Goal: Information Seeking & Learning: Learn about a topic

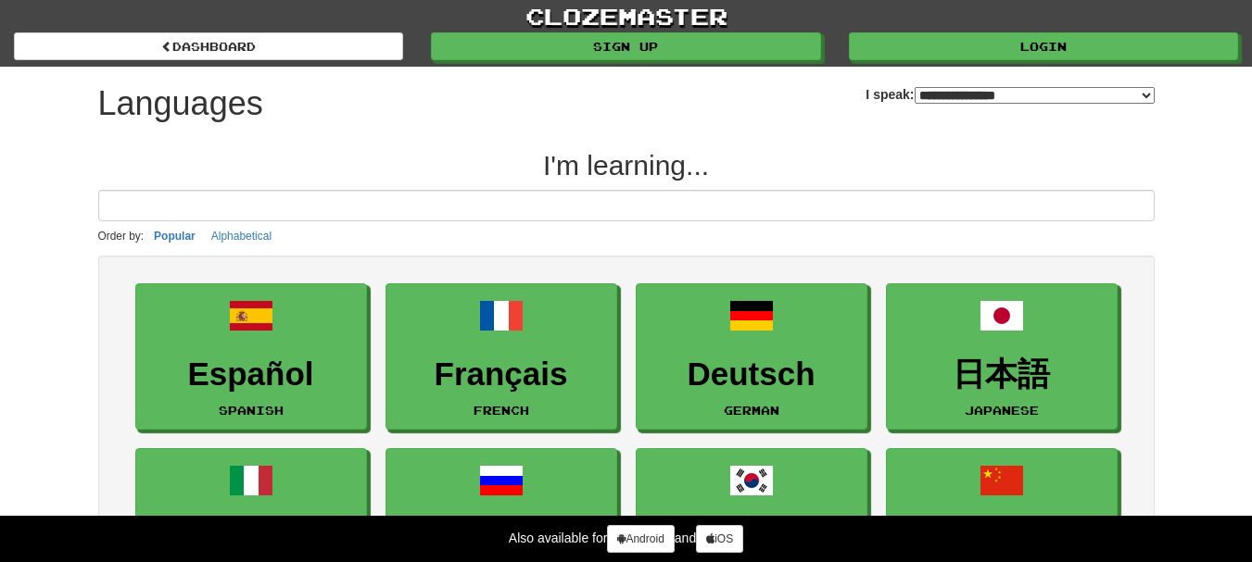
select select "*******"
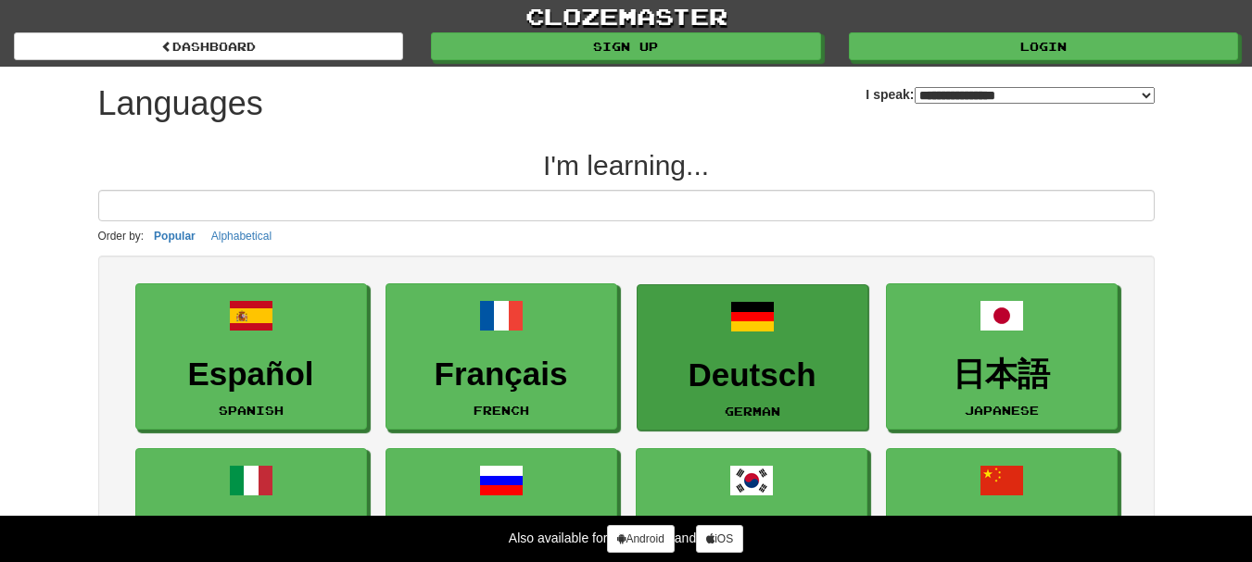
click at [717, 358] on h3 "Deutsch" at bounding box center [752, 376] width 211 height 36
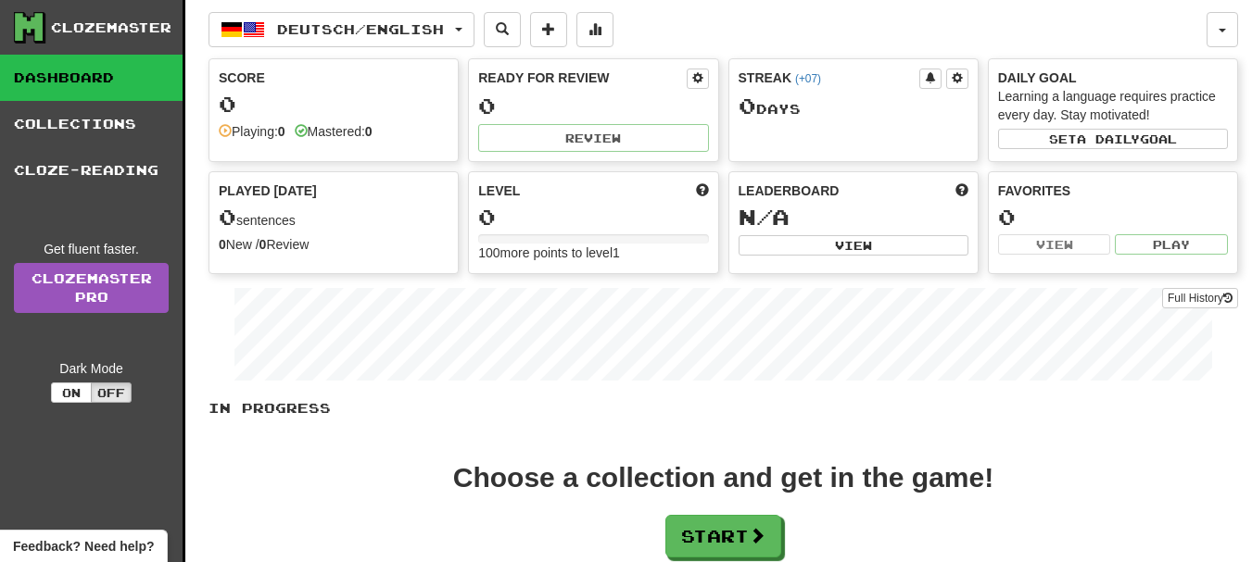
click at [938, 507] on div "Choose a collection and get in the game! Start" at bounding box center [722, 511] width 1029 height 94
click at [717, 539] on button "Start" at bounding box center [724, 537] width 116 height 43
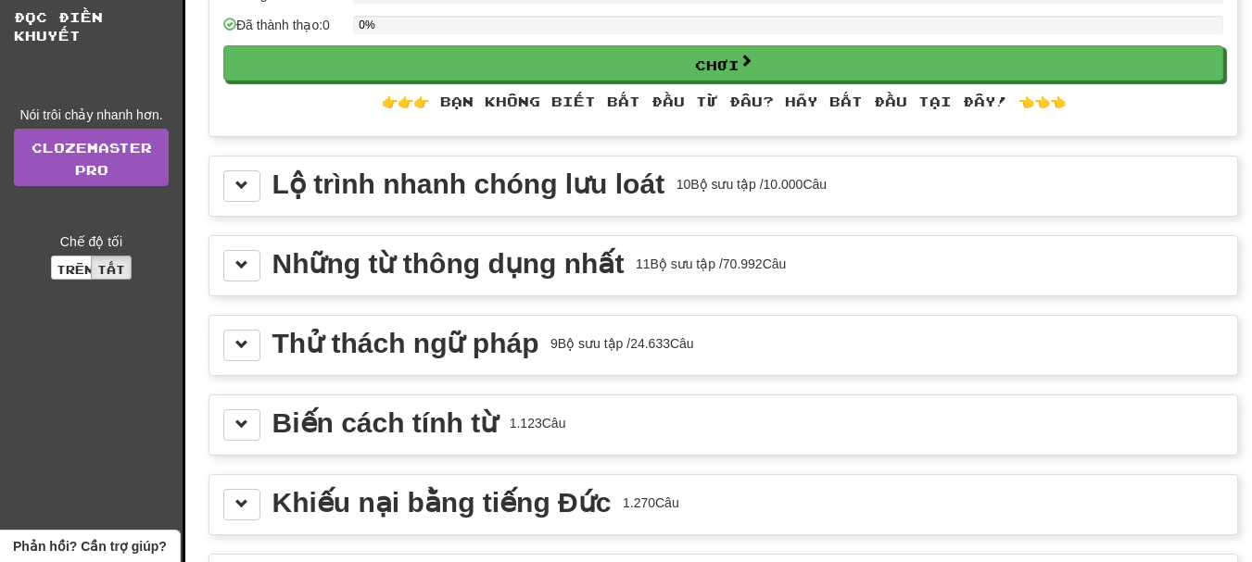
scroll to position [162, 0]
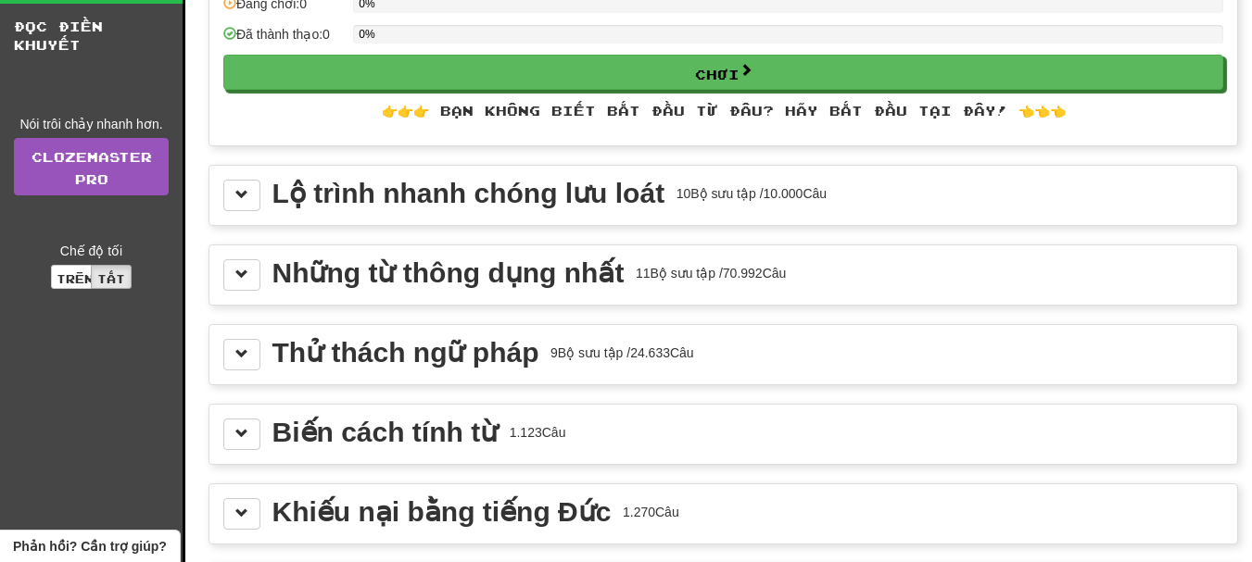
click at [639, 448] on div "Biến cách tính từ 1.123 Câu" at bounding box center [723, 435] width 1000 height 32
click at [242, 431] on span at bounding box center [241, 433] width 13 height 13
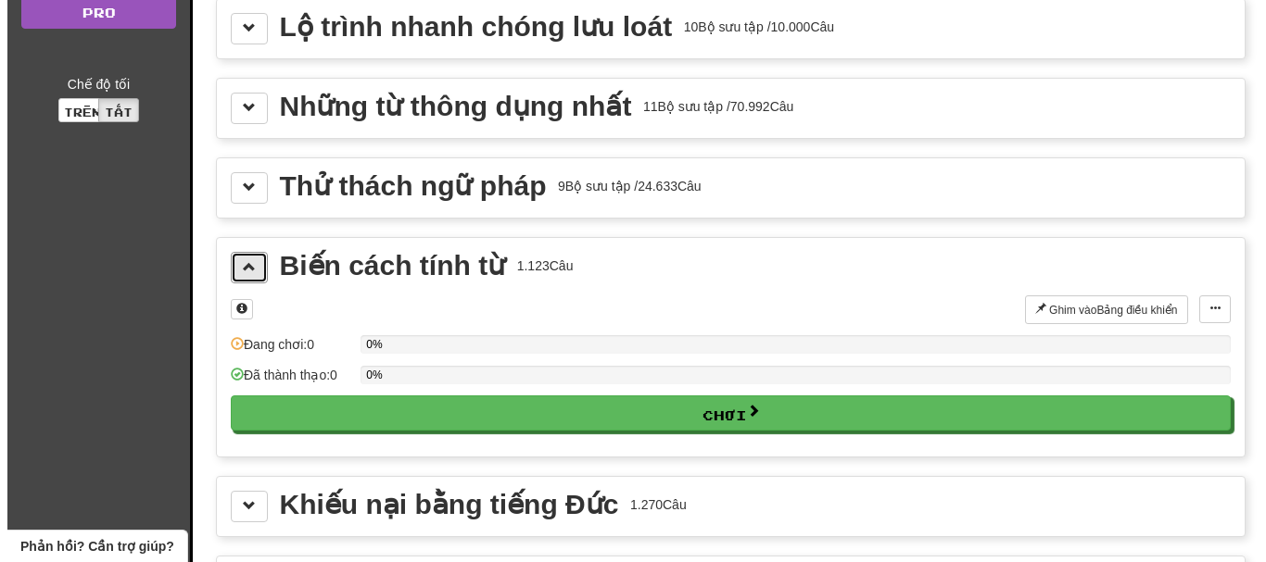
scroll to position [332, 0]
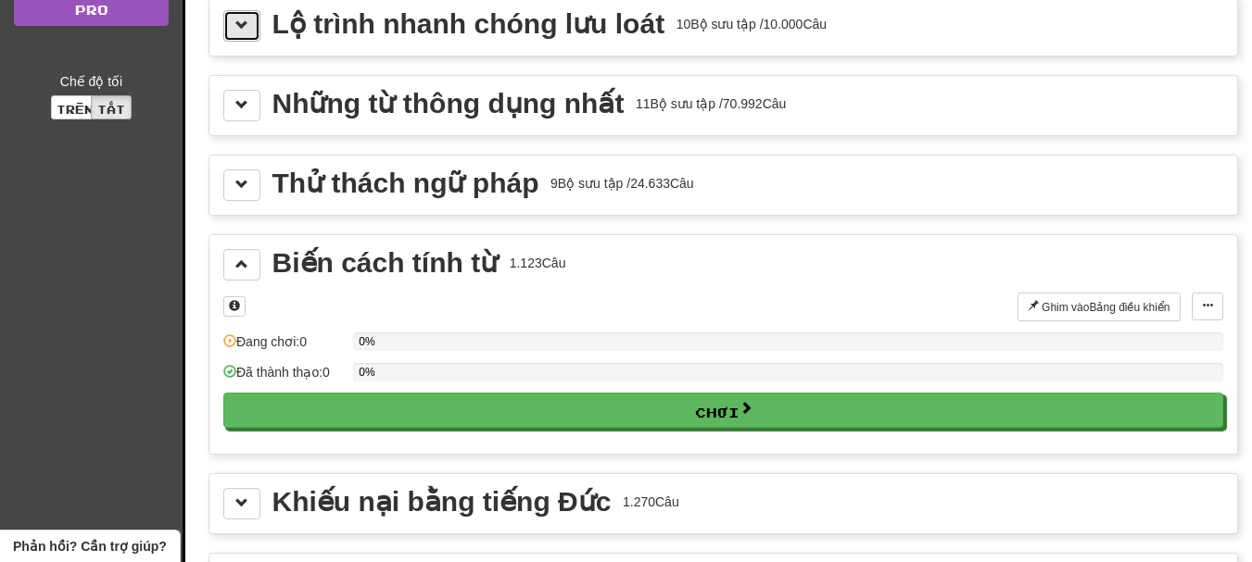
click at [239, 19] on span at bounding box center [241, 25] width 13 height 13
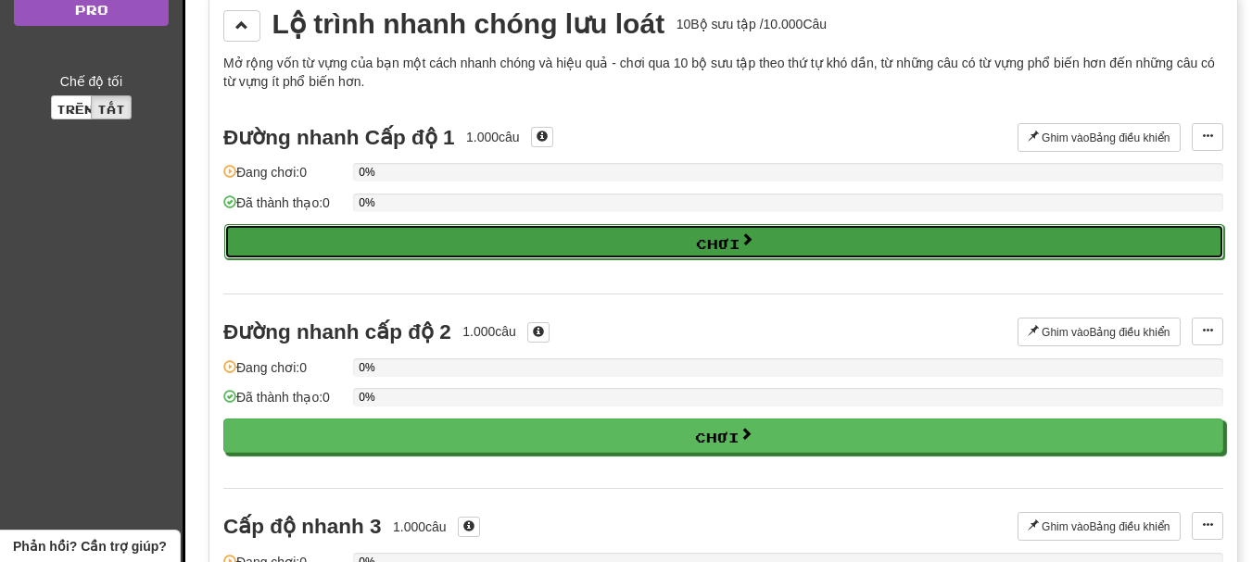
click at [444, 246] on button "Chơi" at bounding box center [724, 241] width 1000 height 35
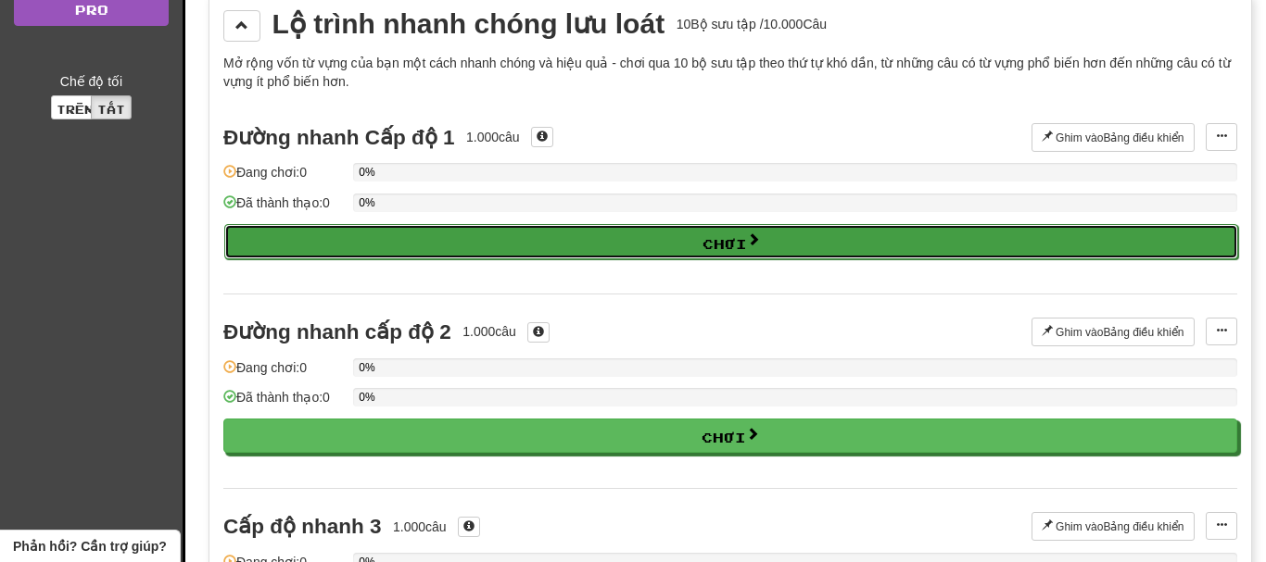
select select "**"
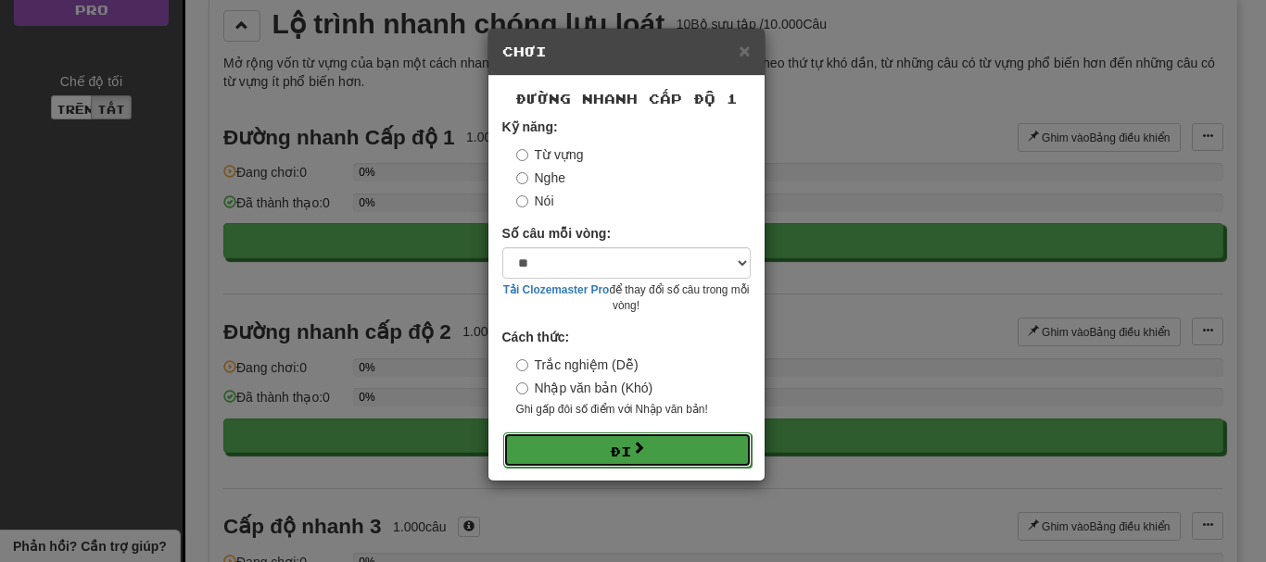
click at [626, 448] on font "Đi" at bounding box center [621, 452] width 22 height 16
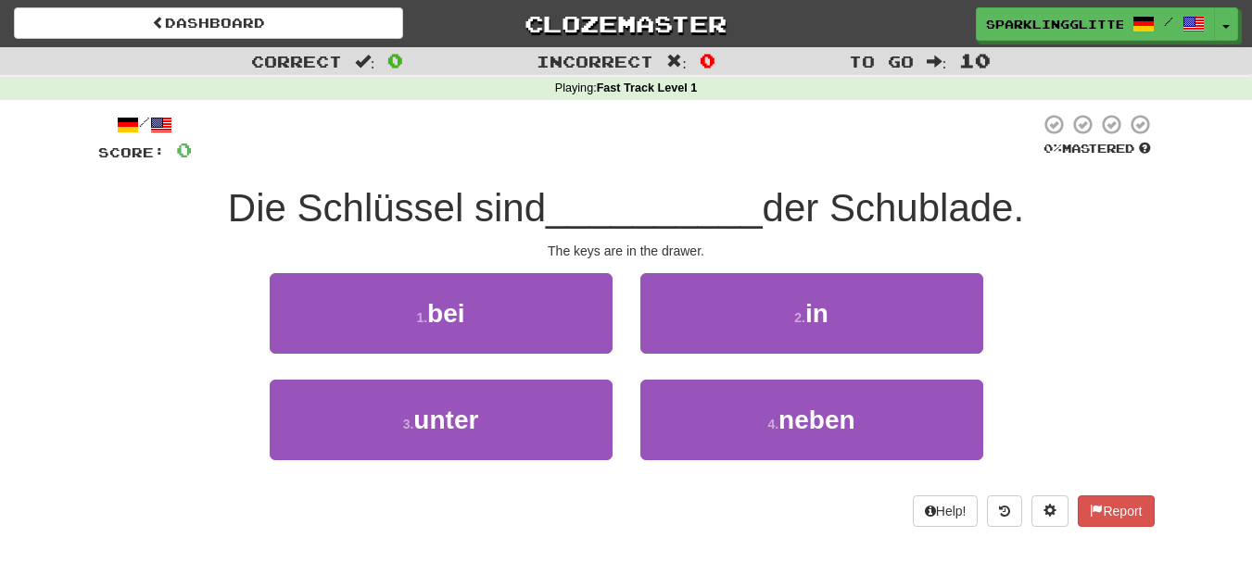
click at [1186, 322] on div "Correct : 0 Incorrect : 0 To go : 10 Playing : Fast Track Level 1 / Score: 0 0 …" at bounding box center [626, 300] width 1252 height 506
click at [1220, 394] on div "Correct : 0 Incorrect : 0 To go : 10 Playing : Fast Track Level 1 / Score: 0 0 …" at bounding box center [626, 300] width 1252 height 506
click at [919, 214] on span "der Schublade." at bounding box center [894, 208] width 262 height 44
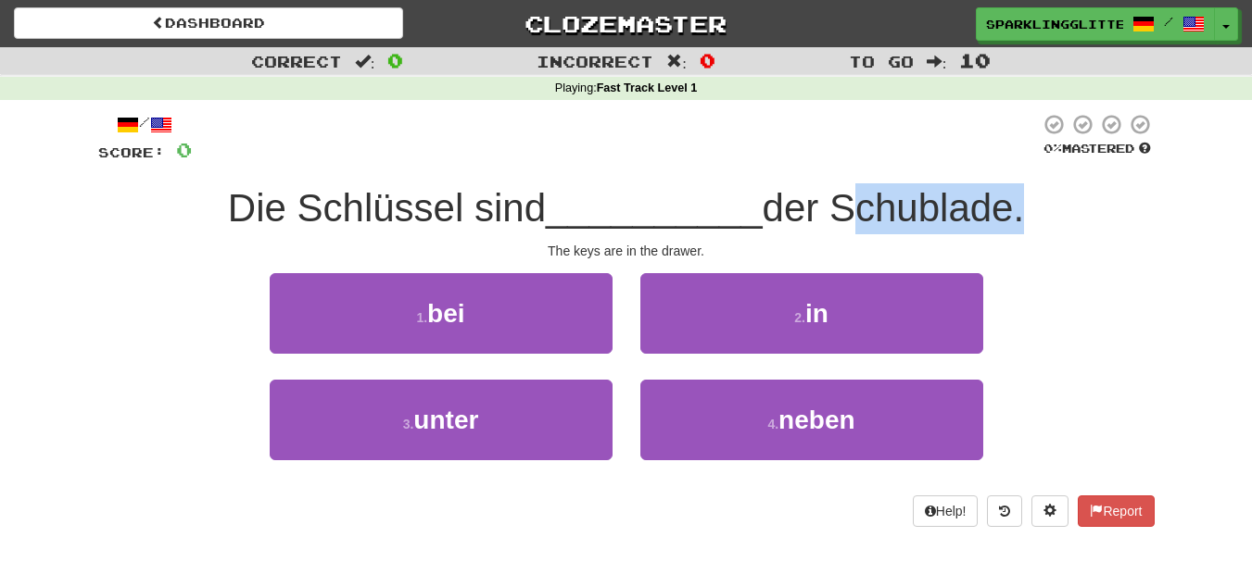
click at [919, 214] on span "der Schublade." at bounding box center [894, 208] width 262 height 44
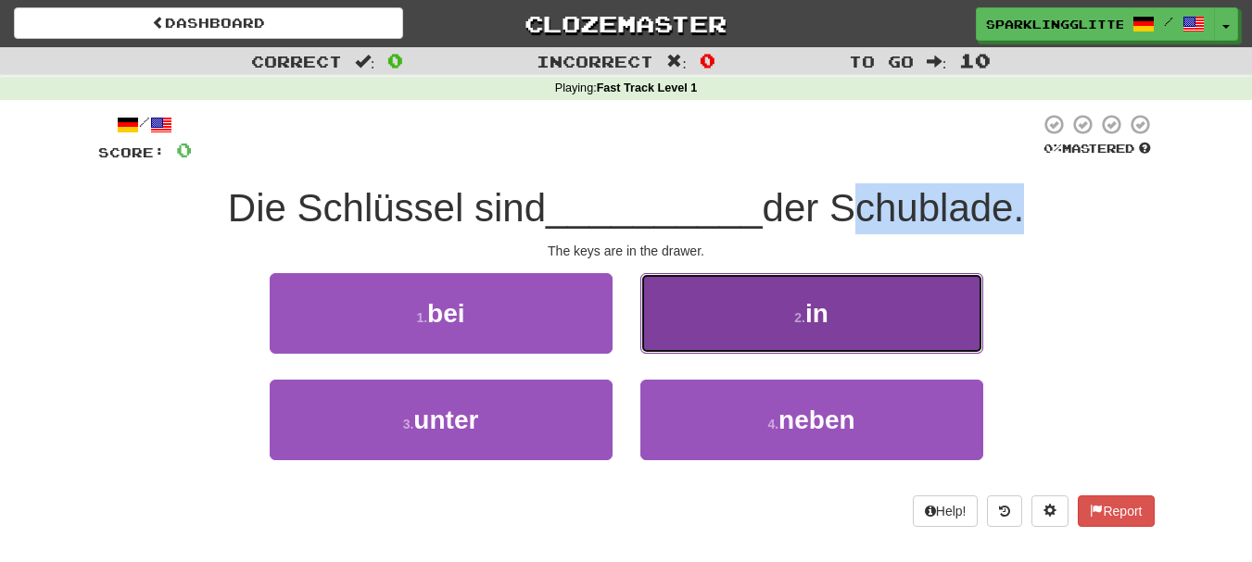
click at [881, 315] on button "2 . in" at bounding box center [811, 313] width 343 height 81
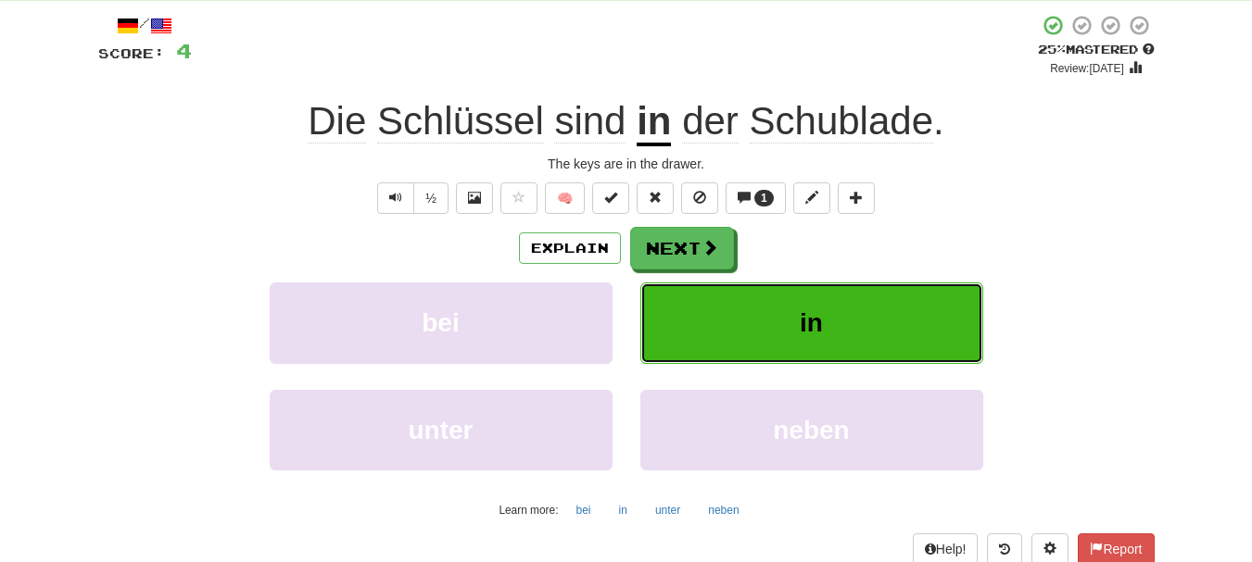
scroll to position [120, 0]
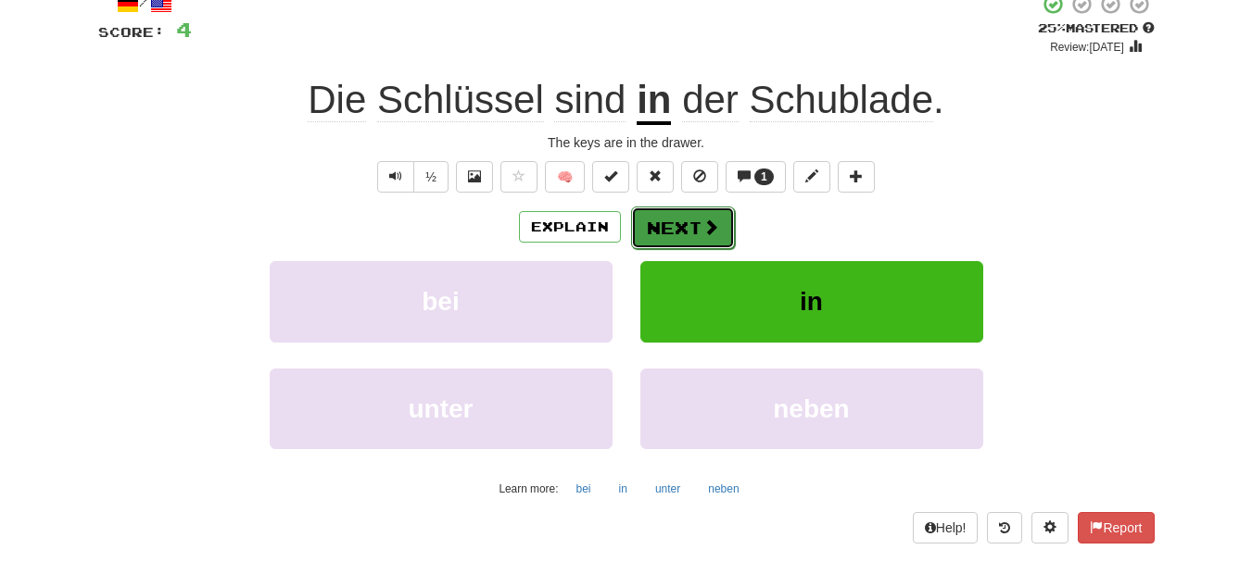
click at [670, 220] on button "Next" at bounding box center [683, 228] width 104 height 43
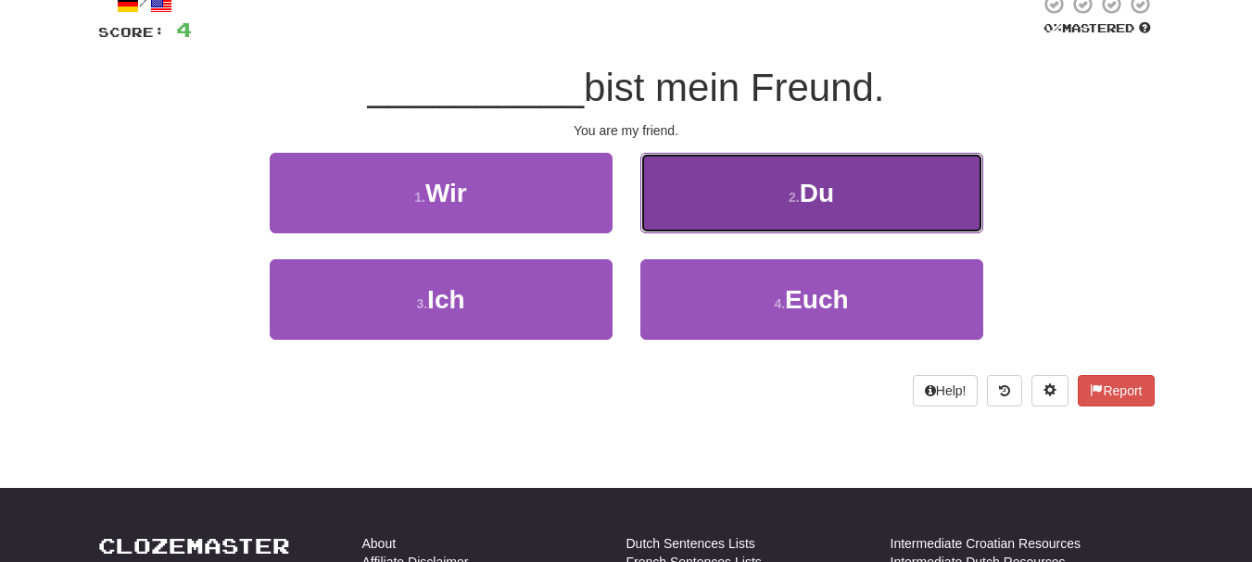
click at [787, 183] on button "2 . Du" at bounding box center [811, 193] width 343 height 81
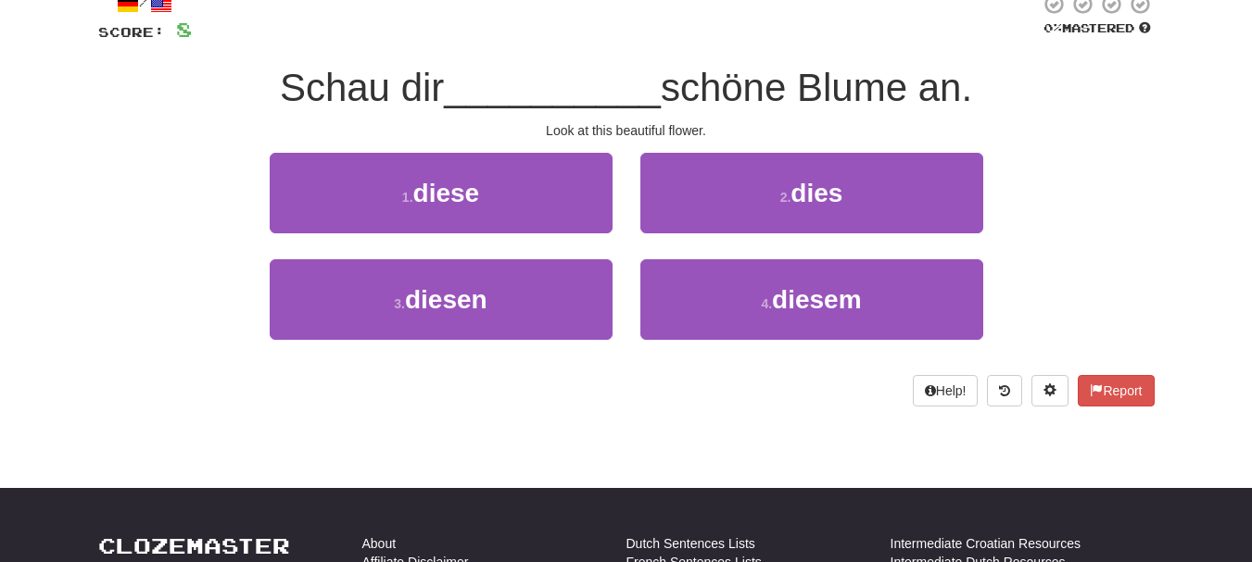
click at [336, 69] on span "Schau dir" at bounding box center [362, 88] width 164 height 44
click at [335, 69] on span "Schau dir" at bounding box center [362, 88] width 164 height 44
click at [340, 88] on span "Schau dir" at bounding box center [362, 88] width 164 height 44
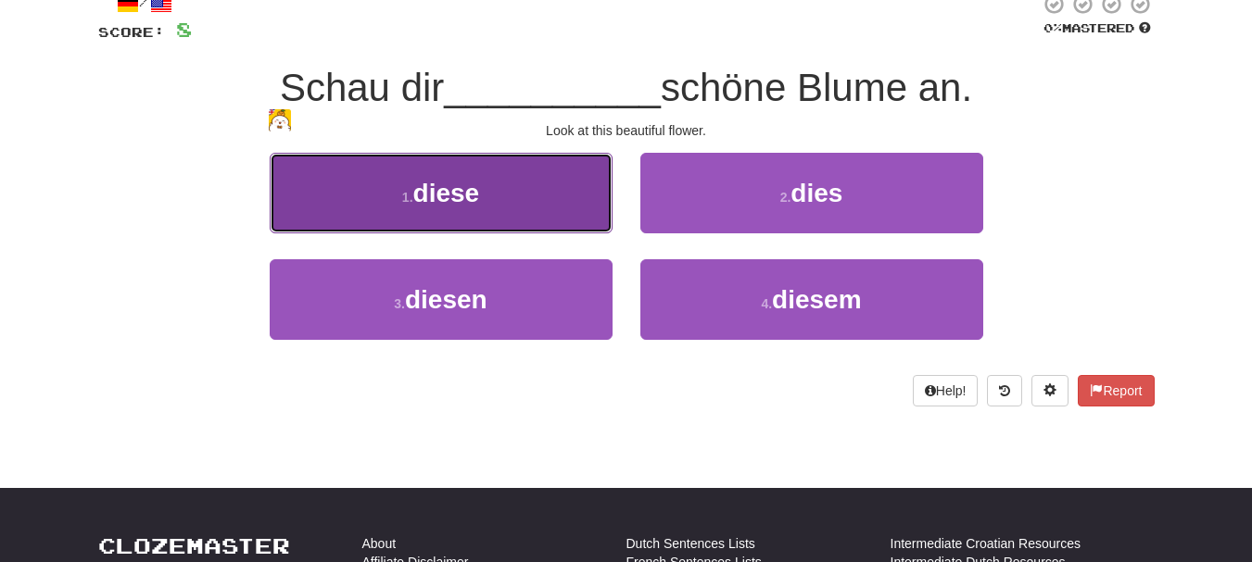
click at [465, 214] on button "1 . diese" at bounding box center [441, 193] width 343 height 81
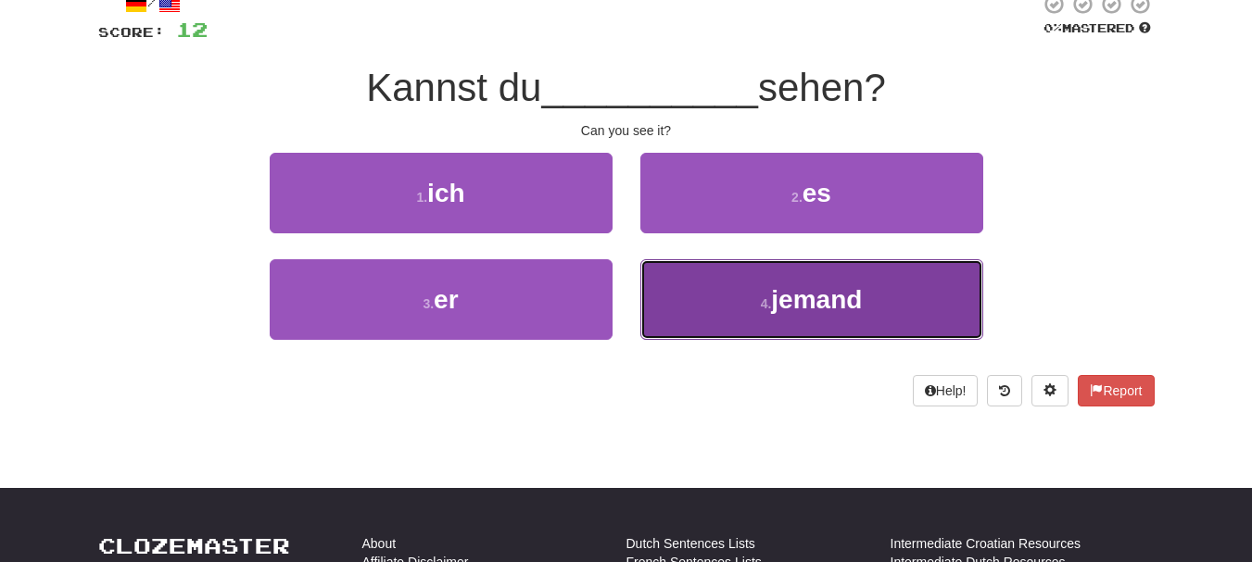
click at [840, 298] on span "jemand" at bounding box center [816, 299] width 91 height 29
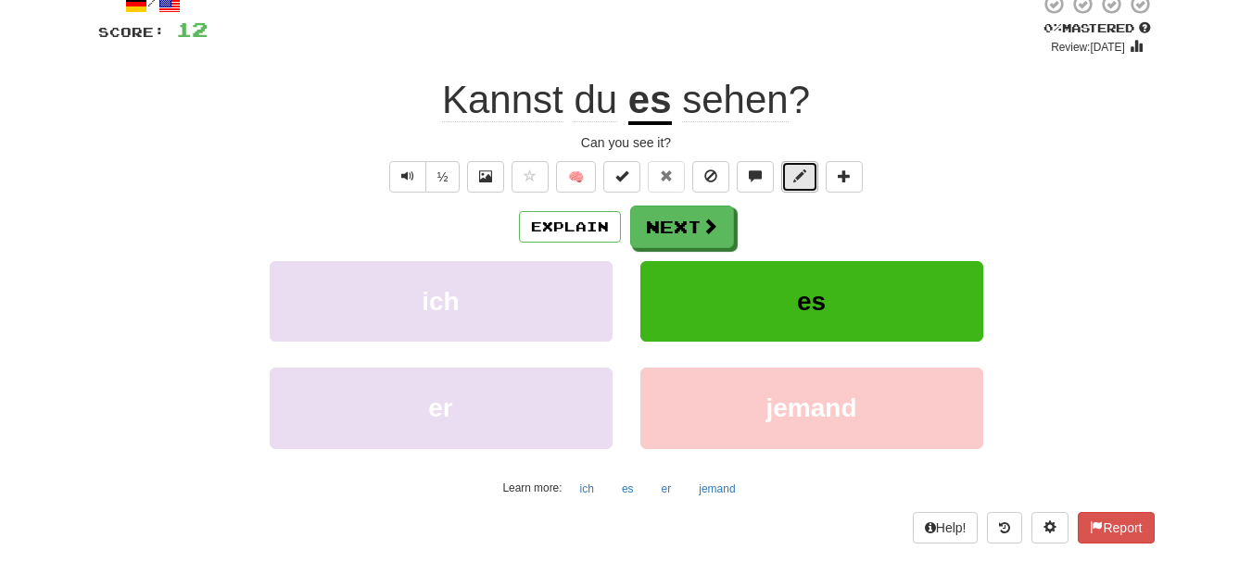
click at [804, 178] on span at bounding box center [799, 176] width 13 height 13
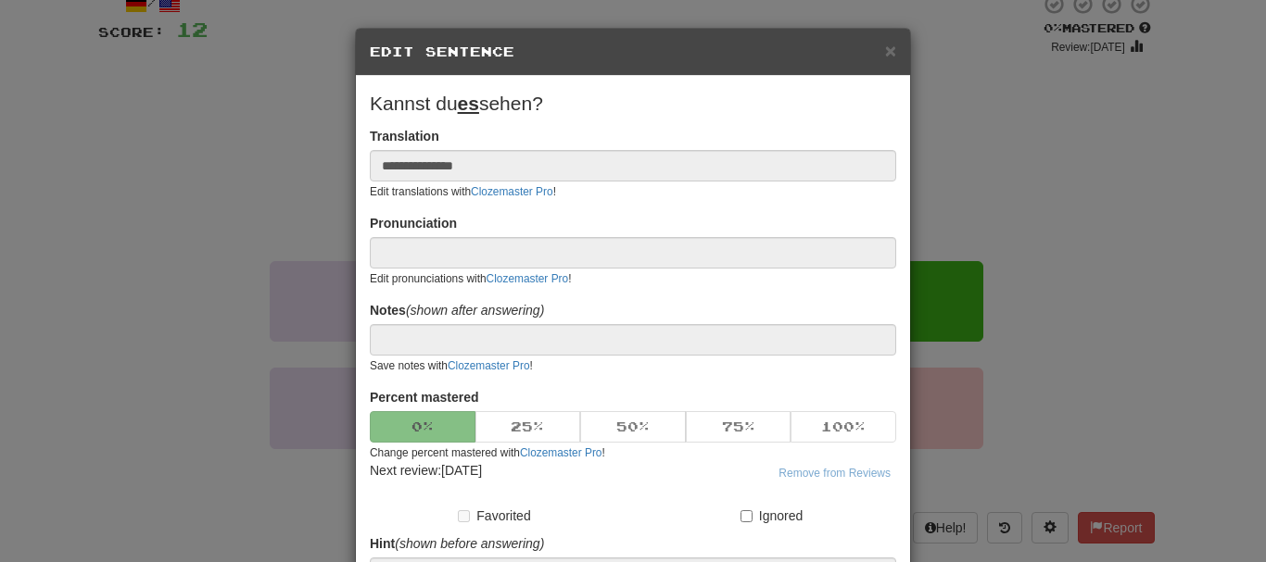
click at [1069, 167] on div "**********" at bounding box center [633, 281] width 1266 height 562
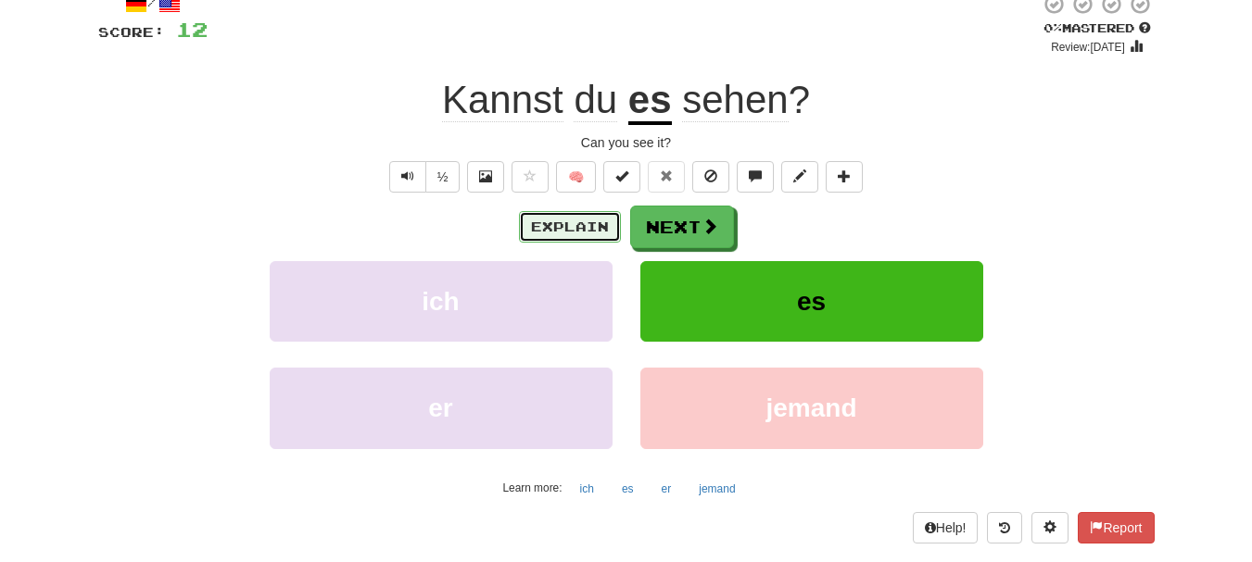
click at [543, 223] on button "Explain" at bounding box center [570, 227] width 102 height 32
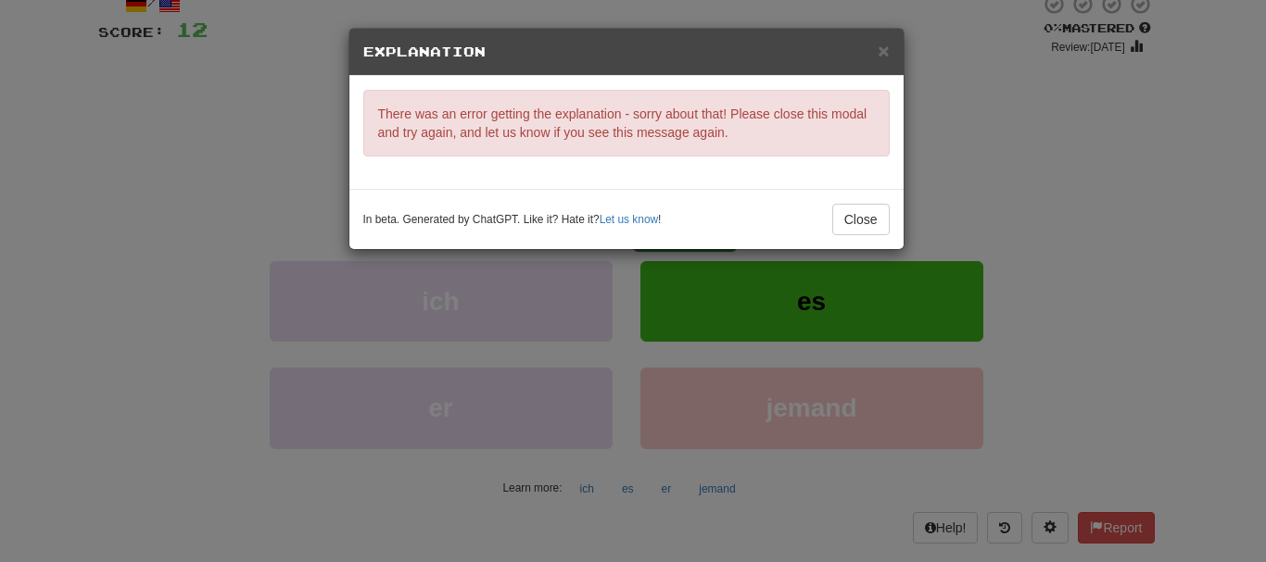
click at [1129, 230] on div "× Explanation There was an error getting the explanation - sorry about that! Pl…" at bounding box center [633, 281] width 1266 height 562
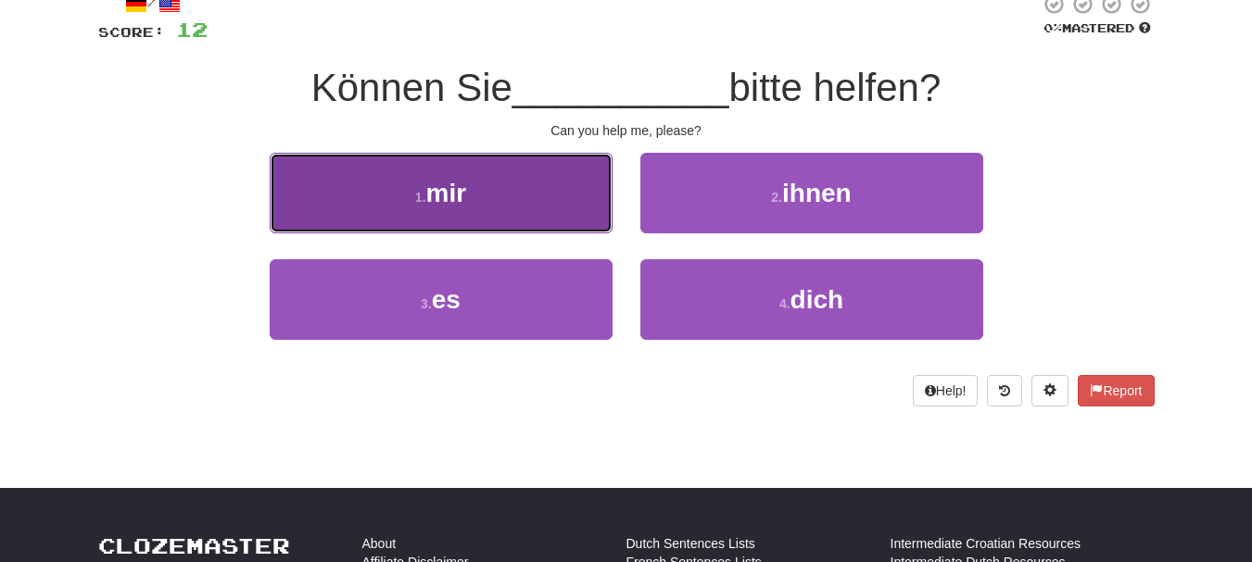
click at [511, 196] on button "1 . mir" at bounding box center [441, 193] width 343 height 81
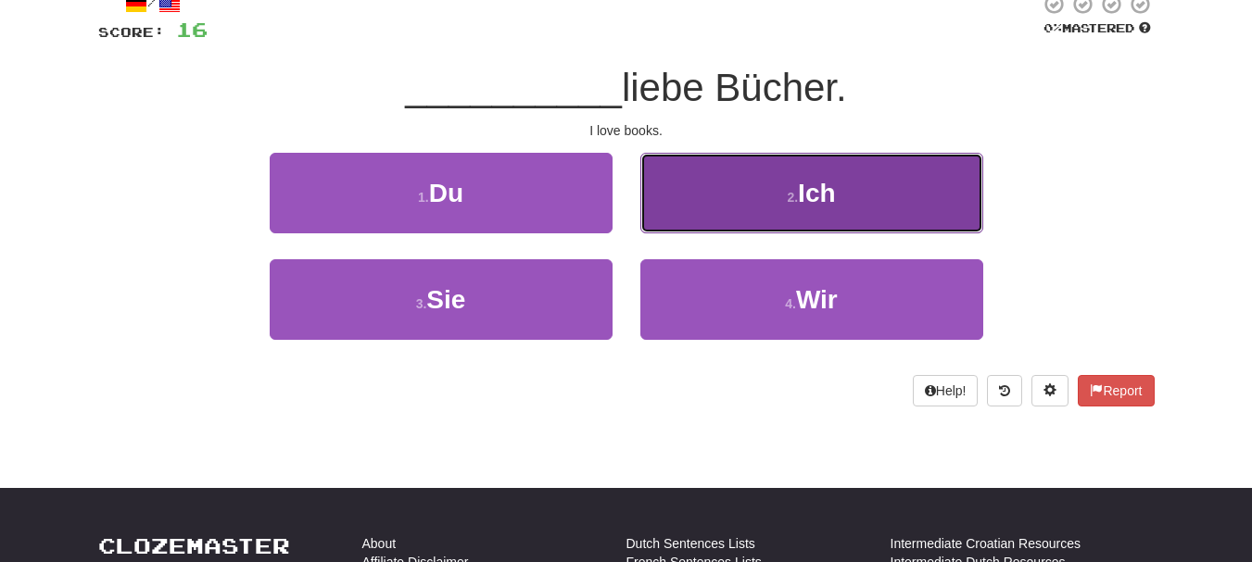
click at [825, 209] on button "2 . Ich" at bounding box center [811, 193] width 343 height 81
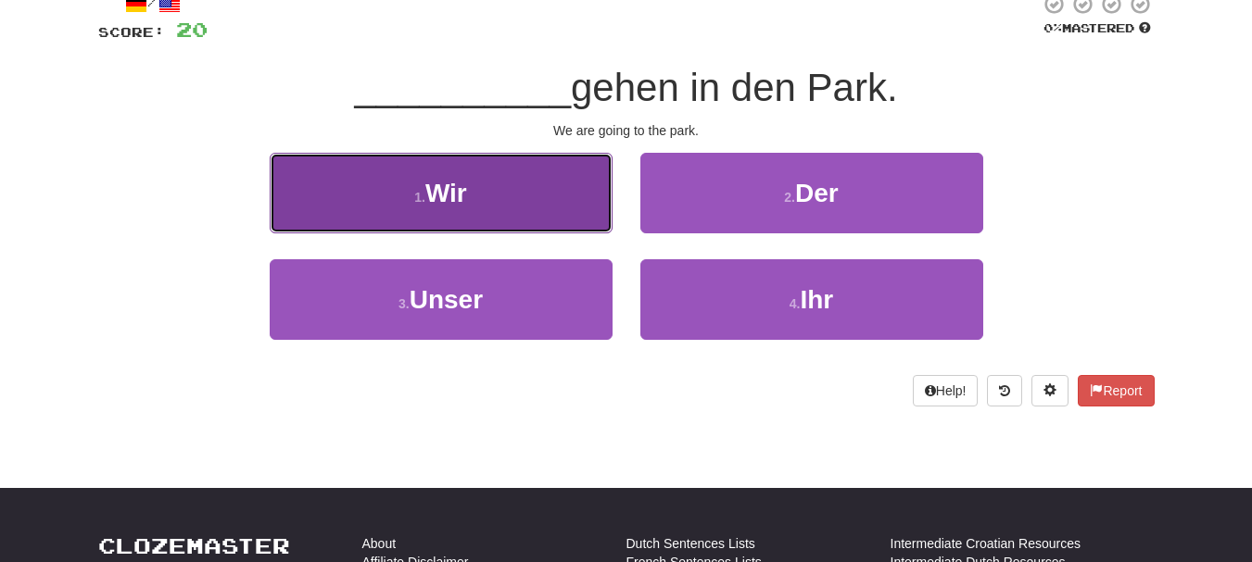
click at [552, 214] on button "1 . Wir" at bounding box center [441, 193] width 343 height 81
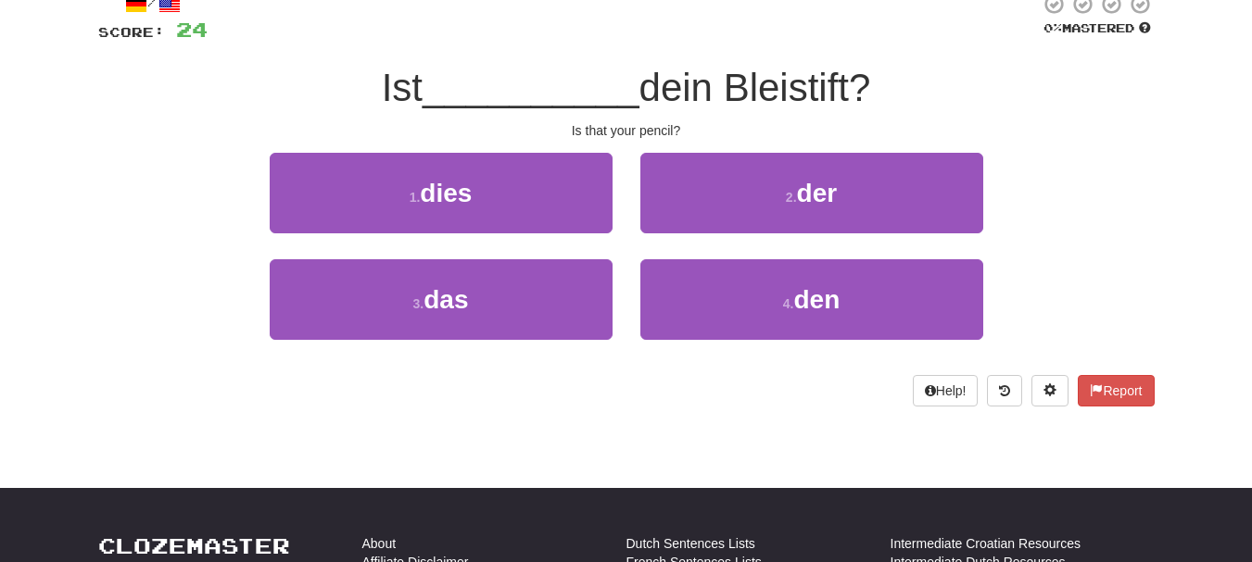
click at [855, 67] on span "dein Bleistift?" at bounding box center [755, 88] width 232 height 44
click at [825, 76] on span "dein Bleistift?" at bounding box center [755, 88] width 232 height 44
click at [824, 76] on span "dein Bleistift?" at bounding box center [755, 88] width 232 height 44
click at [1116, 155] on div "1 . dies 2 . der" at bounding box center [626, 206] width 1112 height 107
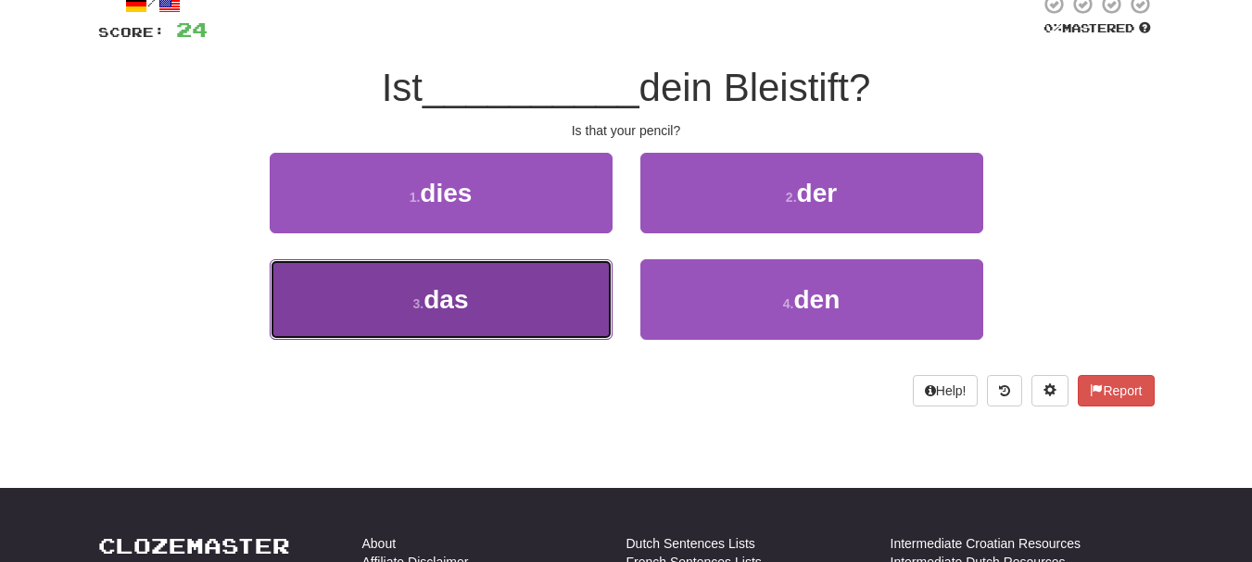
click at [496, 318] on button "3 . das" at bounding box center [441, 299] width 343 height 81
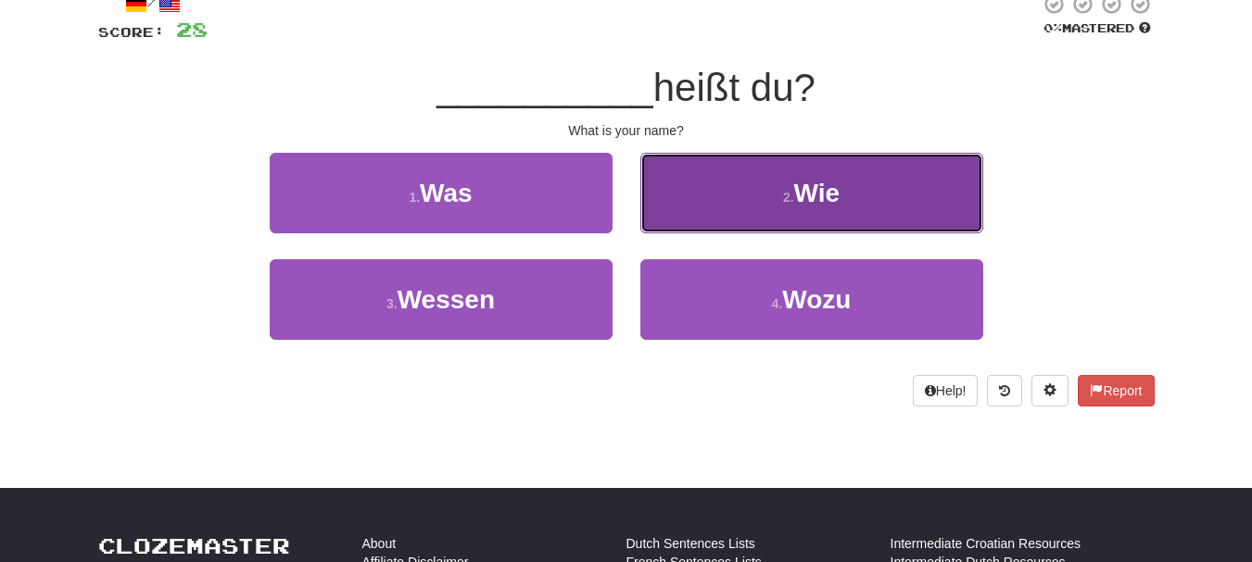
click at [810, 202] on span "Wie" at bounding box center [817, 193] width 46 height 29
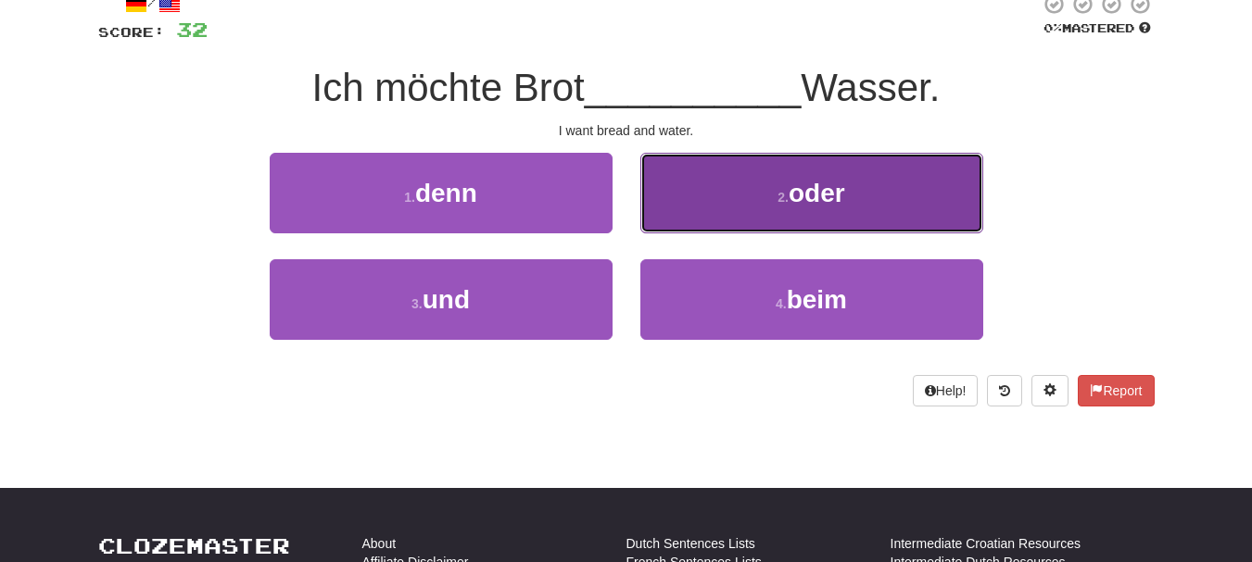
click at [854, 196] on button "2 . oder" at bounding box center [811, 193] width 343 height 81
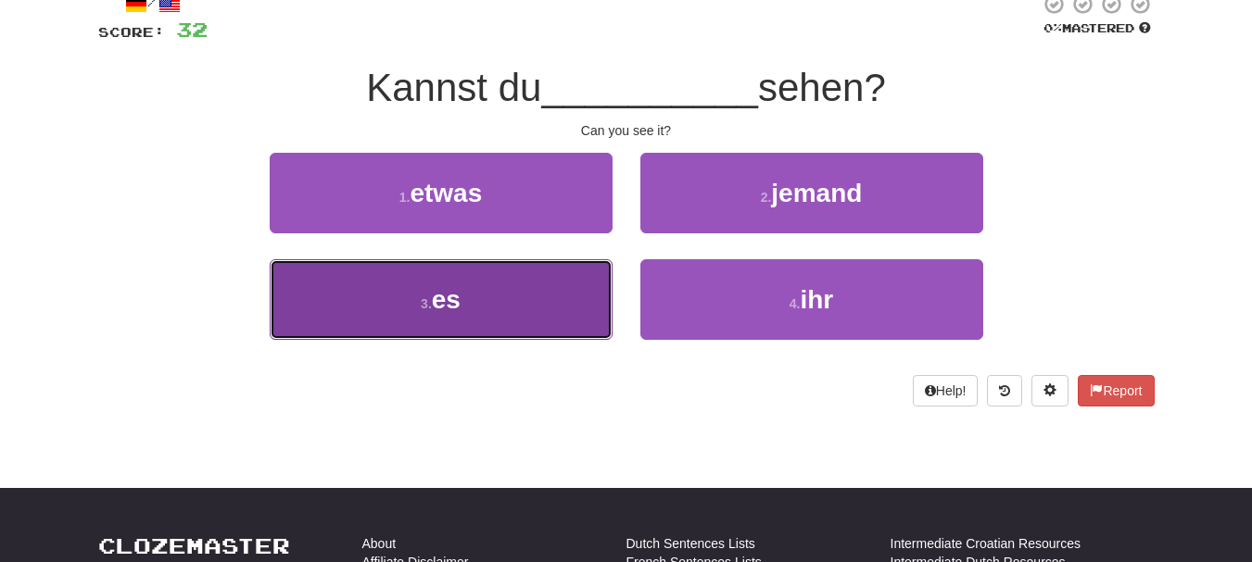
click at [527, 298] on button "3 . es" at bounding box center [441, 299] width 343 height 81
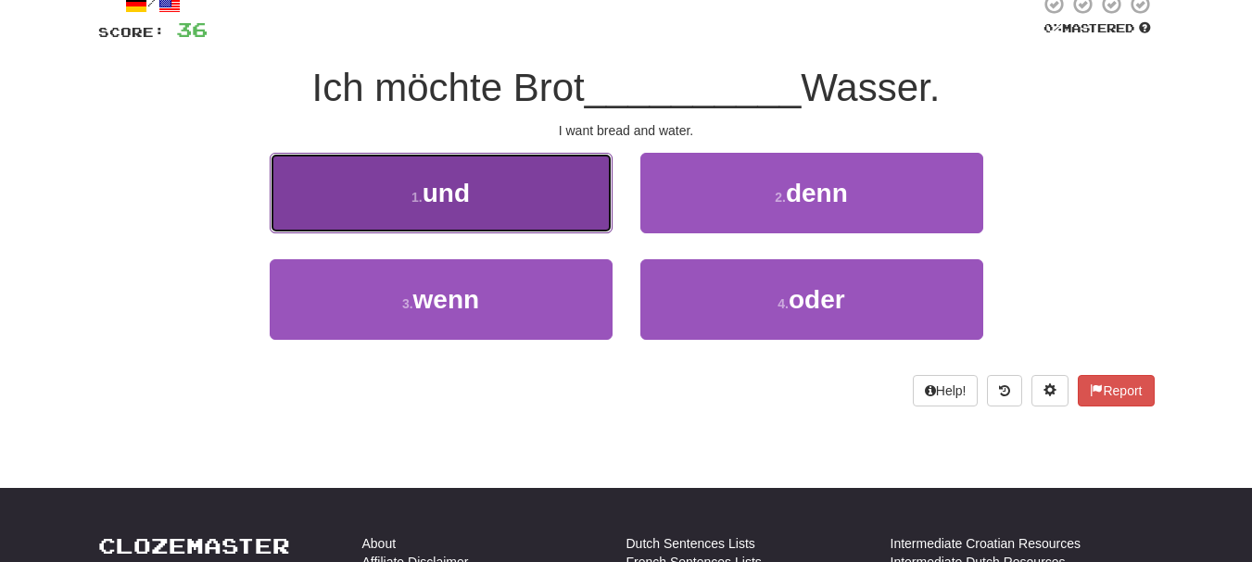
click at [500, 188] on button "1 . und" at bounding box center [441, 193] width 343 height 81
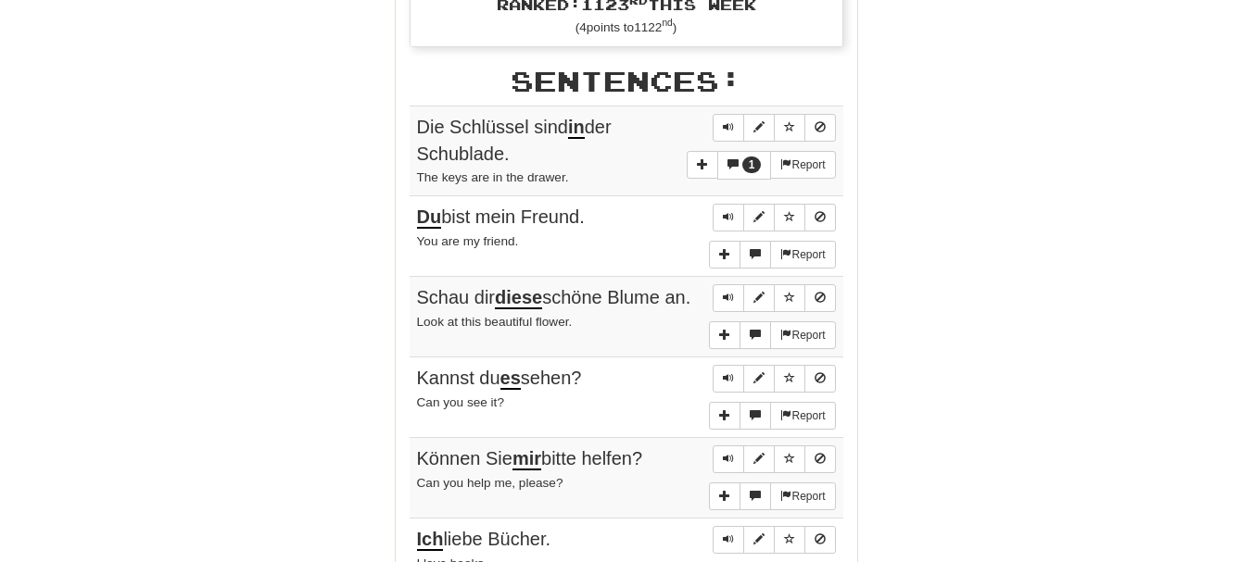
scroll to position [1040, 0]
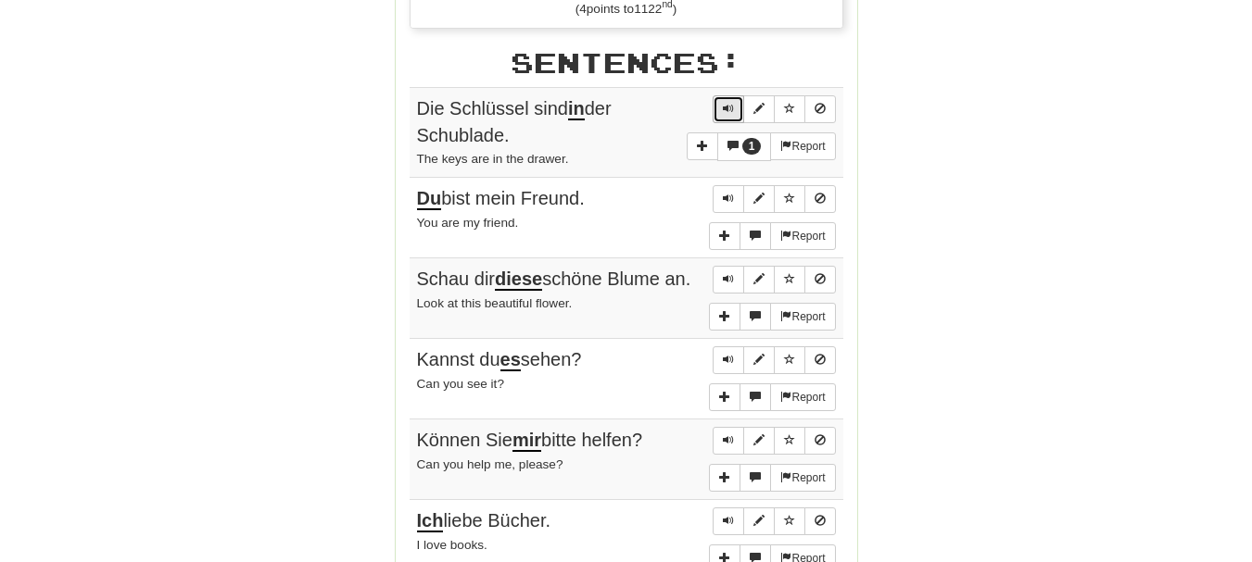
click at [737, 111] on button "Sentence controls" at bounding box center [729, 109] width 32 height 28
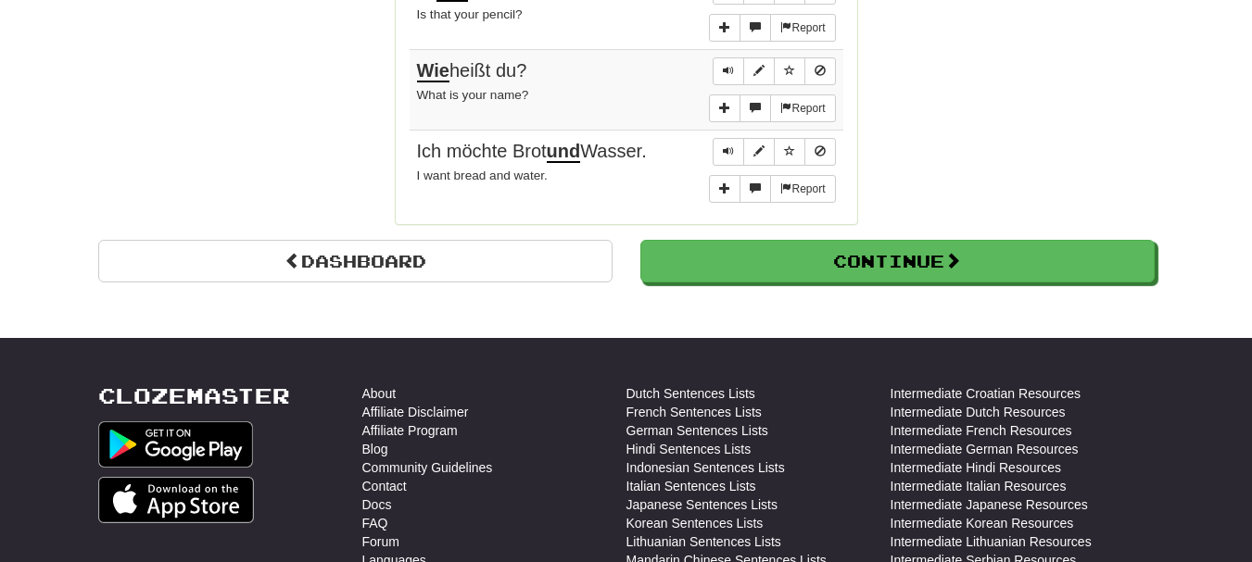
scroll to position [1699, 0]
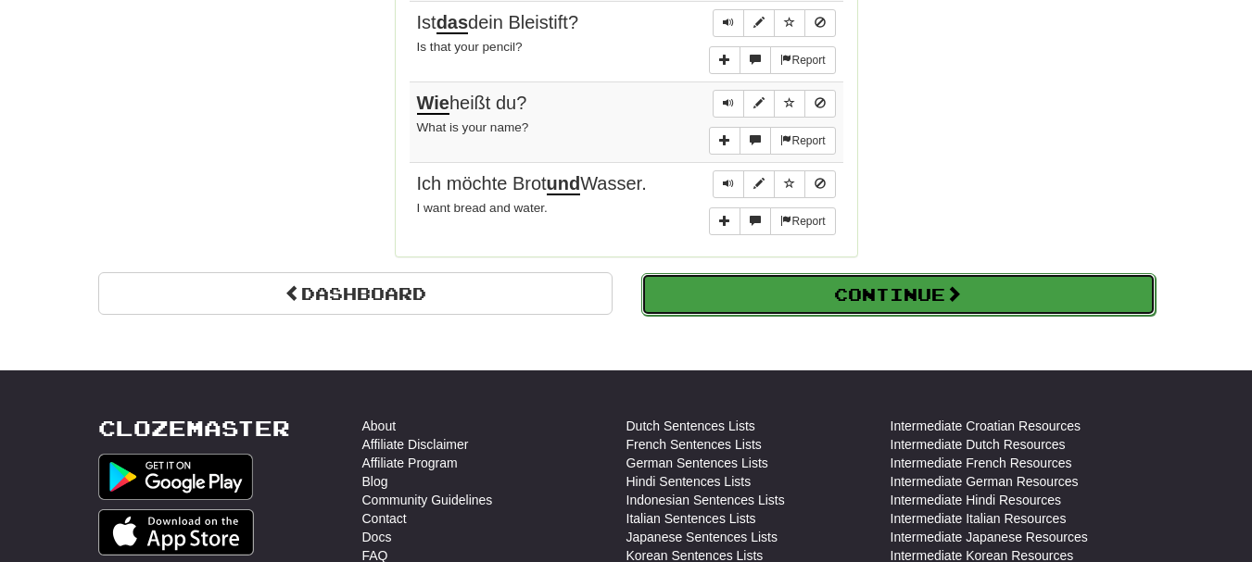
click at [1031, 301] on button "Continue" at bounding box center [898, 294] width 514 height 43
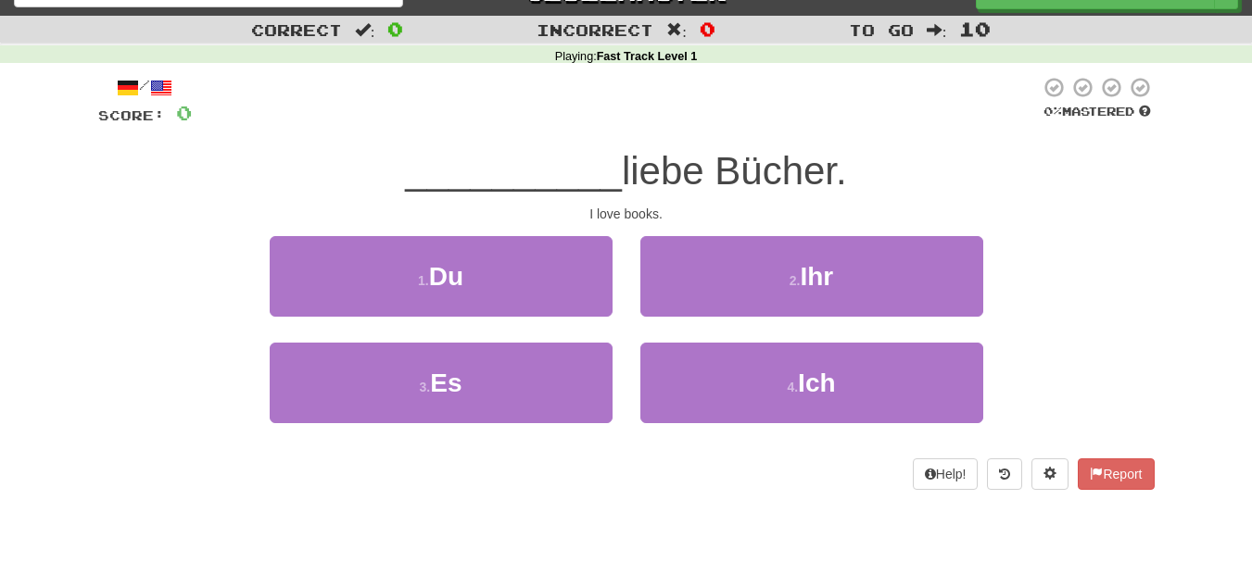
scroll to position [0, 0]
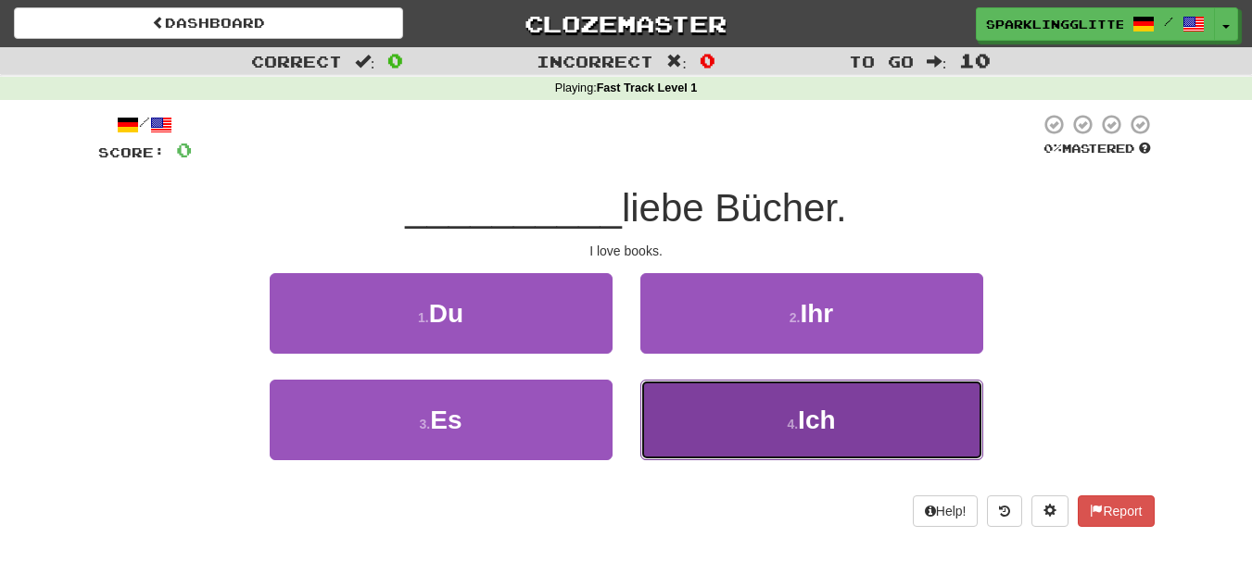
click at [784, 424] on button "4 . Ich" at bounding box center [811, 420] width 343 height 81
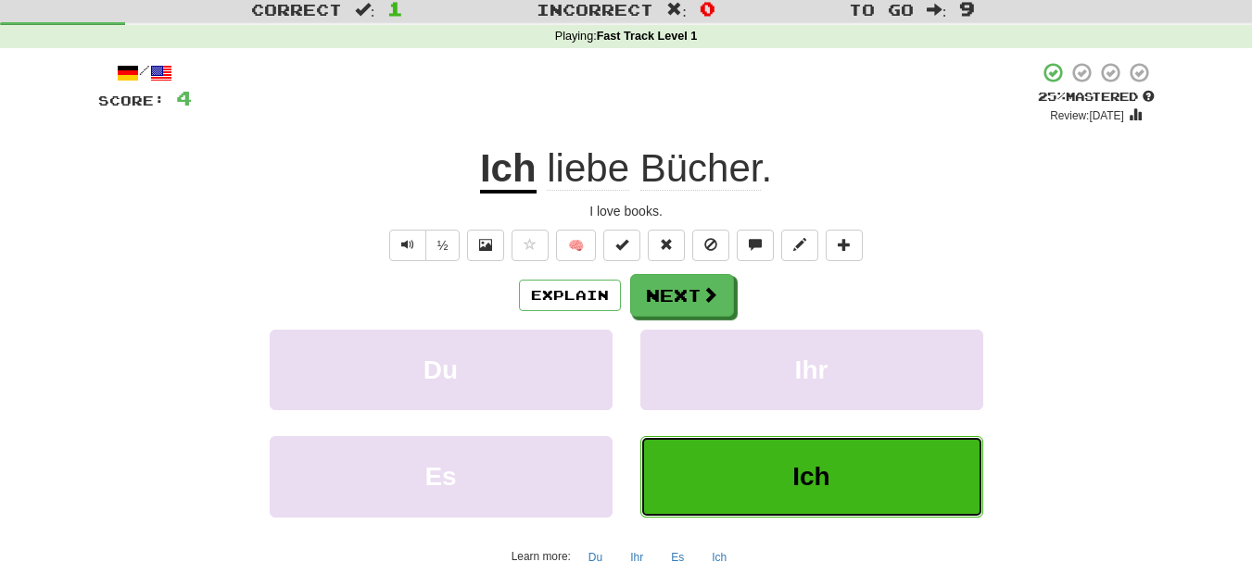
scroll to position [47, 0]
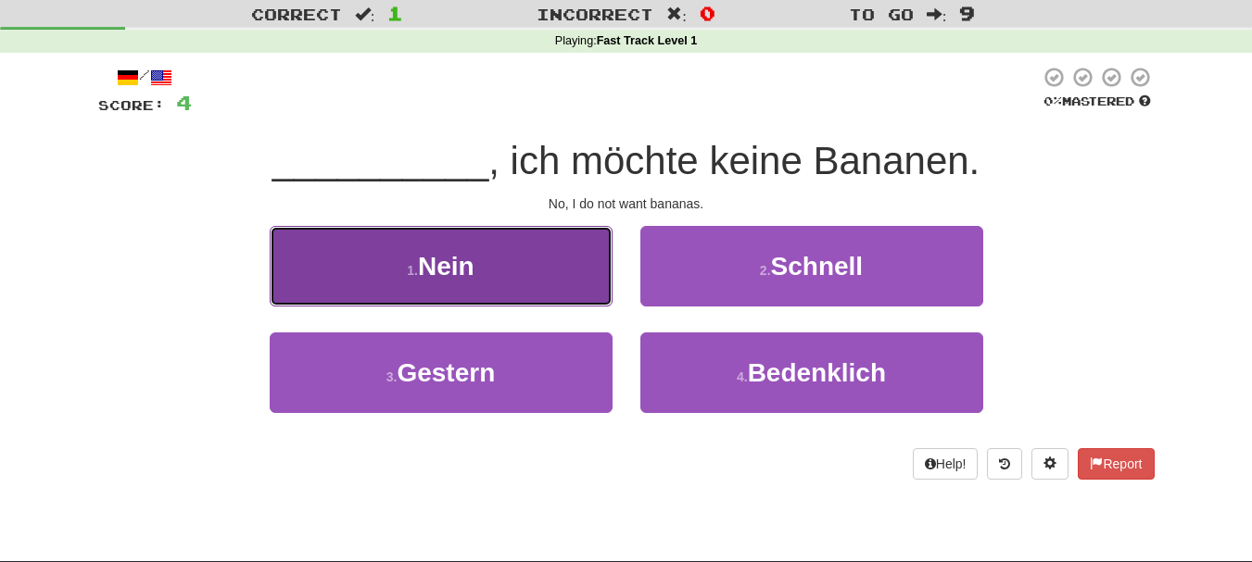
click at [546, 289] on button "1 . Nein" at bounding box center [441, 266] width 343 height 81
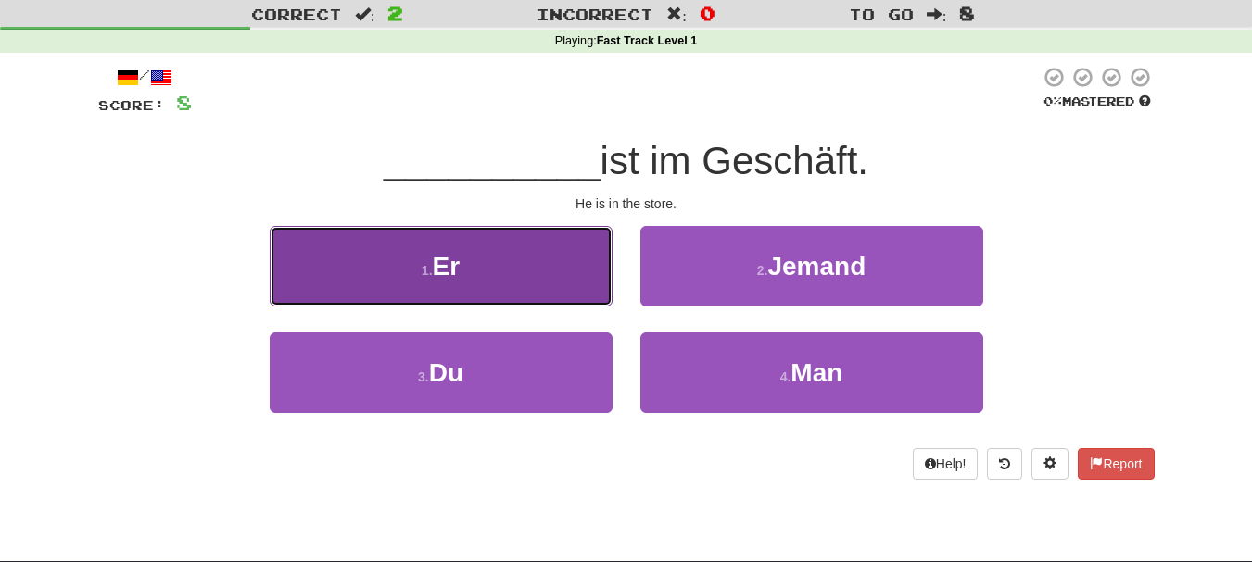
click at [578, 283] on button "1 . Er" at bounding box center [441, 266] width 343 height 81
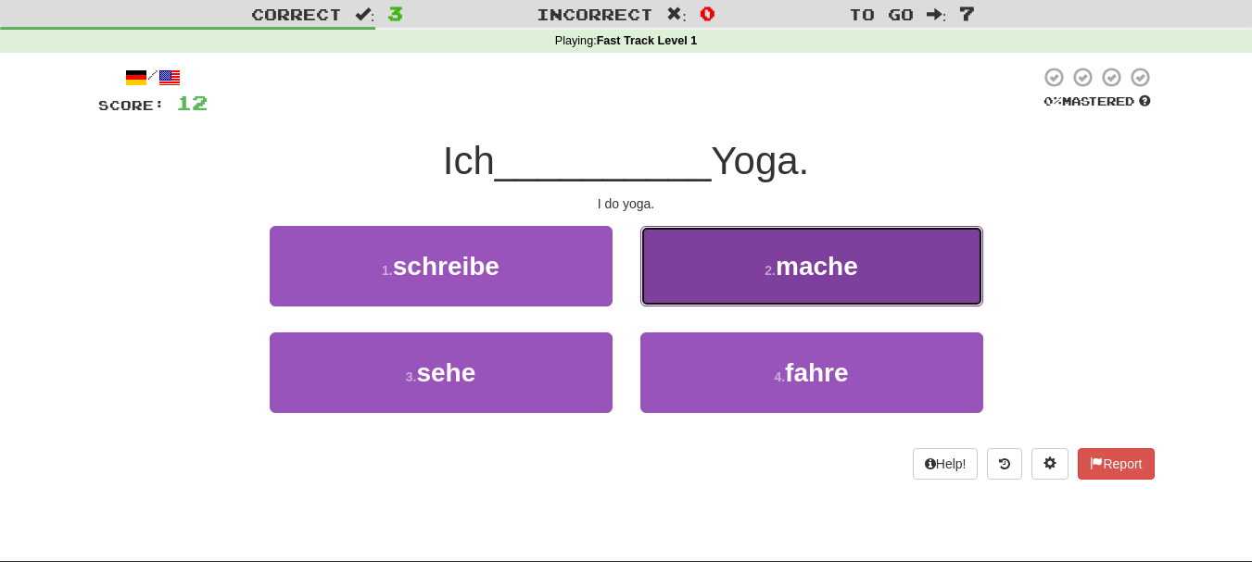
click at [812, 272] on span "mache" at bounding box center [817, 266] width 82 height 29
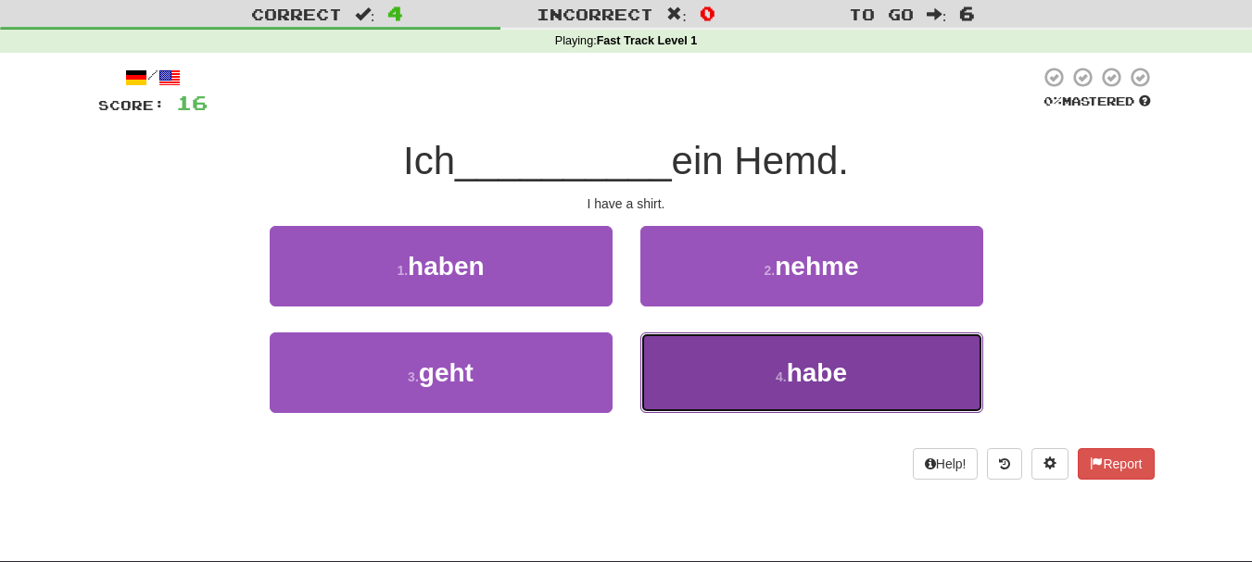
click at [813, 376] on span "habe" at bounding box center [817, 373] width 60 height 29
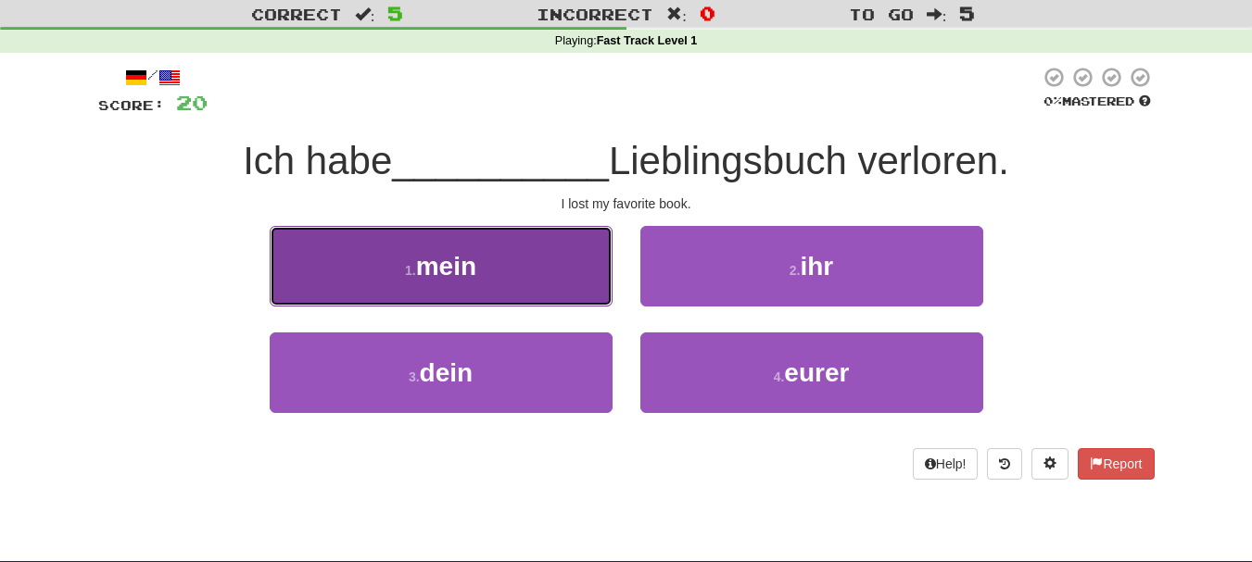
click at [482, 292] on button "1 . mein" at bounding box center [441, 266] width 343 height 81
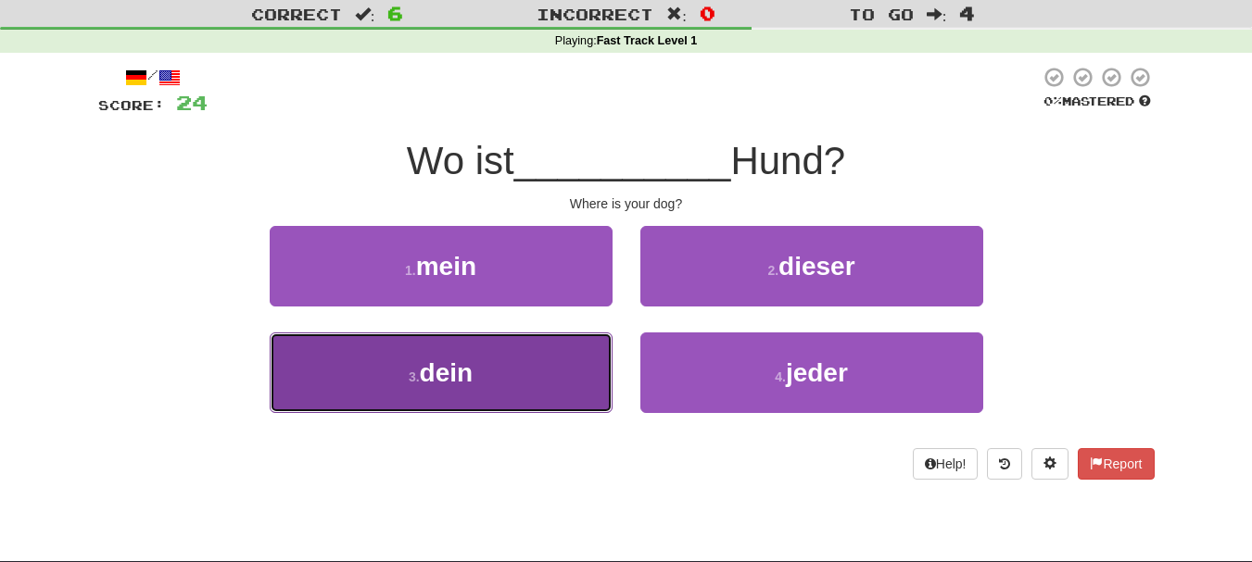
click at [561, 380] on button "3 . dein" at bounding box center [441, 373] width 343 height 81
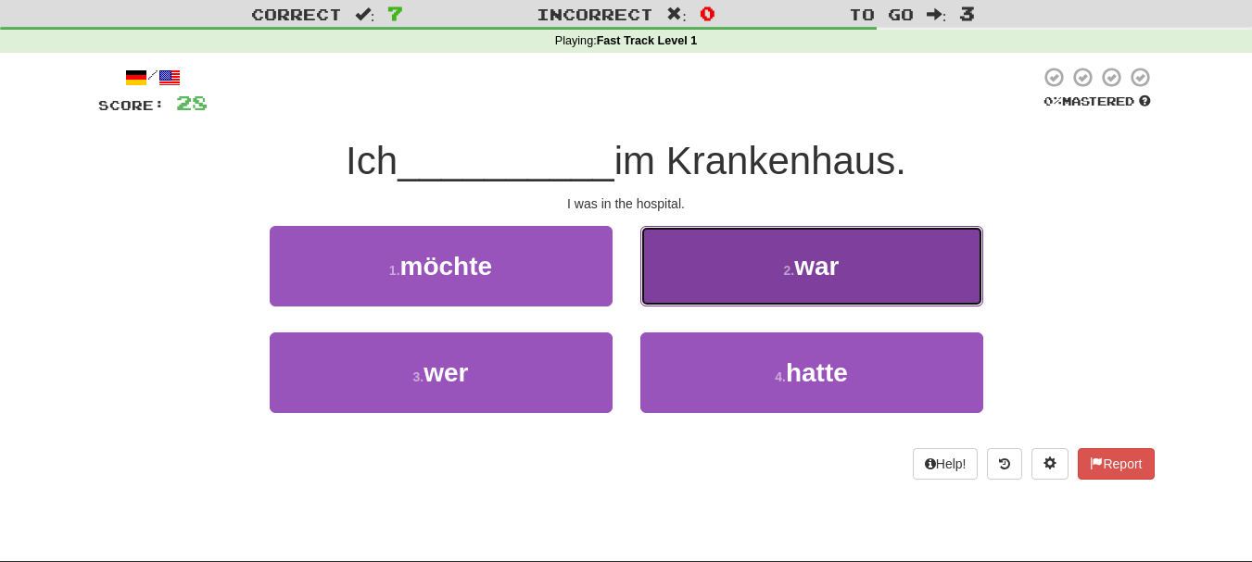
click at [726, 278] on button "2 . war" at bounding box center [811, 266] width 343 height 81
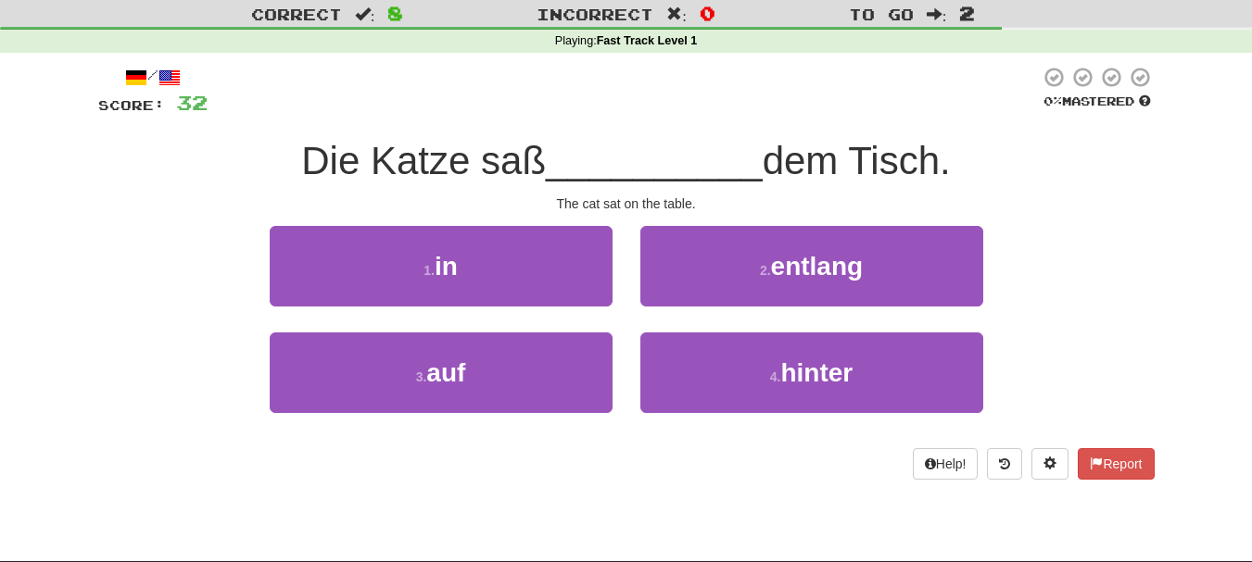
click at [517, 171] on span "Die Katze saß" at bounding box center [423, 161] width 245 height 44
click at [523, 90] on div at bounding box center [624, 91] width 832 height 51
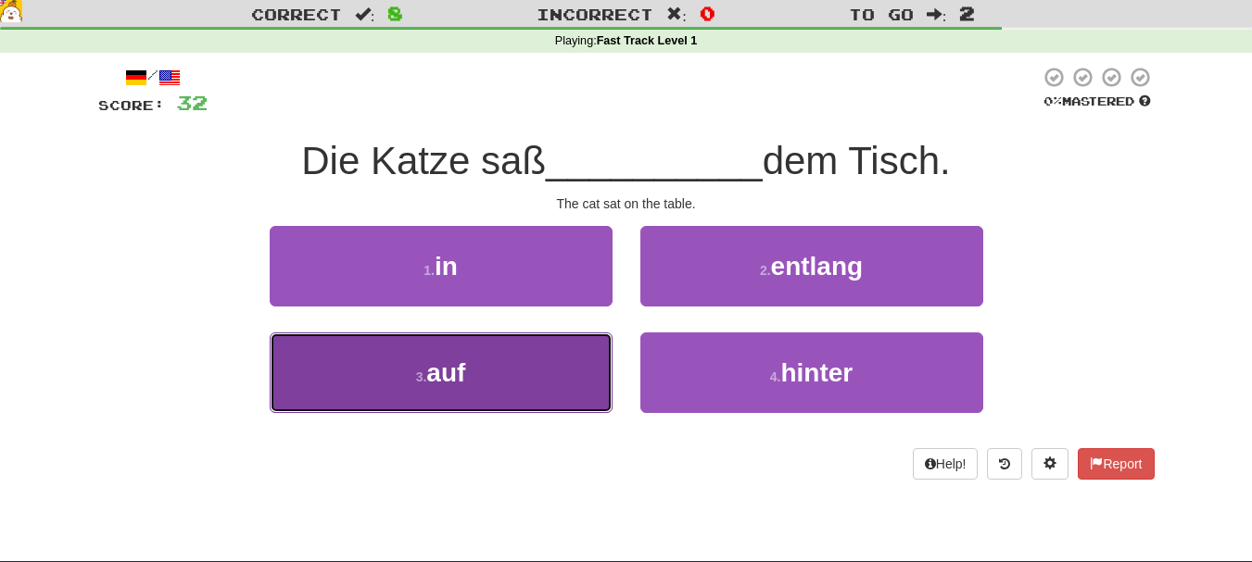
click at [572, 385] on button "3 . auf" at bounding box center [441, 373] width 343 height 81
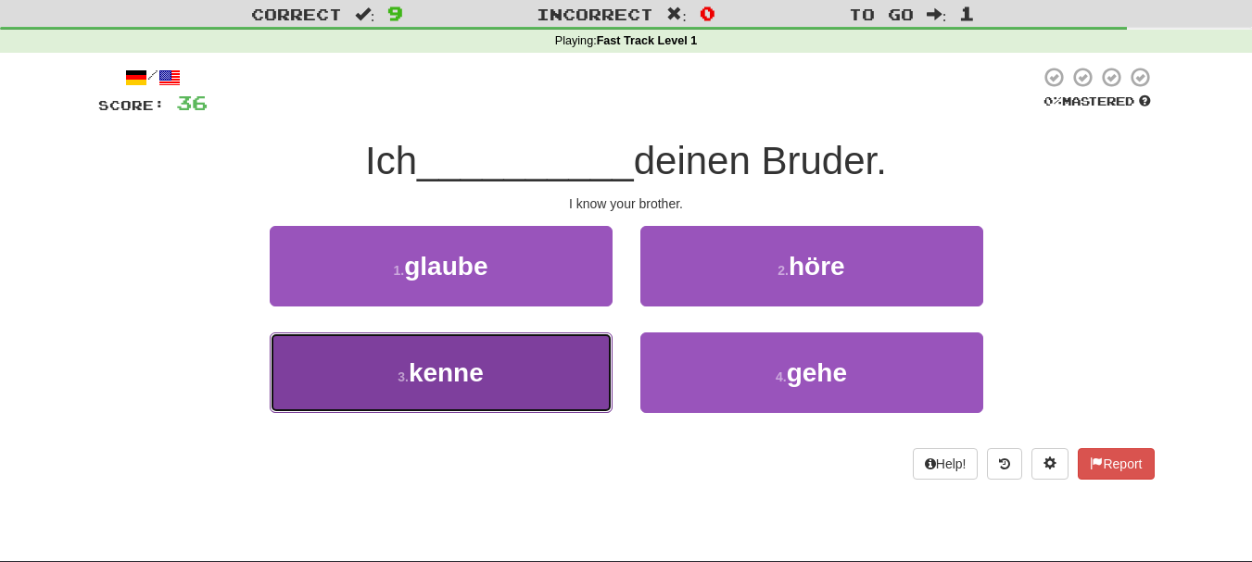
click at [548, 384] on button "3 . kenne" at bounding box center [441, 373] width 343 height 81
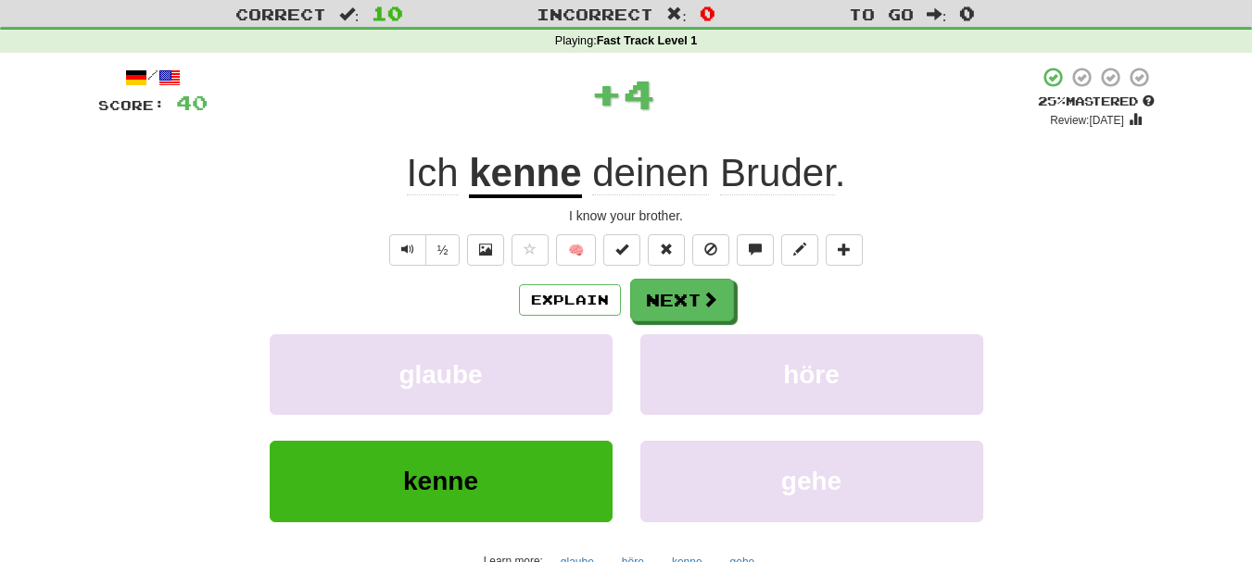
click at [555, 183] on u "kenne" at bounding box center [525, 174] width 112 height 47
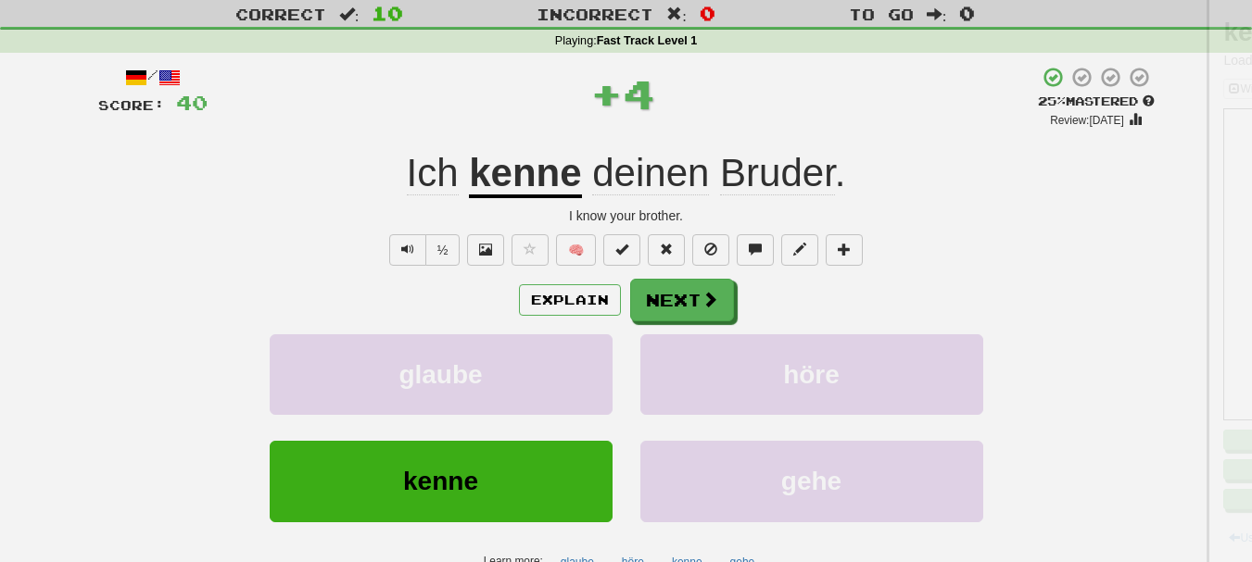
click at [555, 183] on div at bounding box center [626, 281] width 1252 height 562
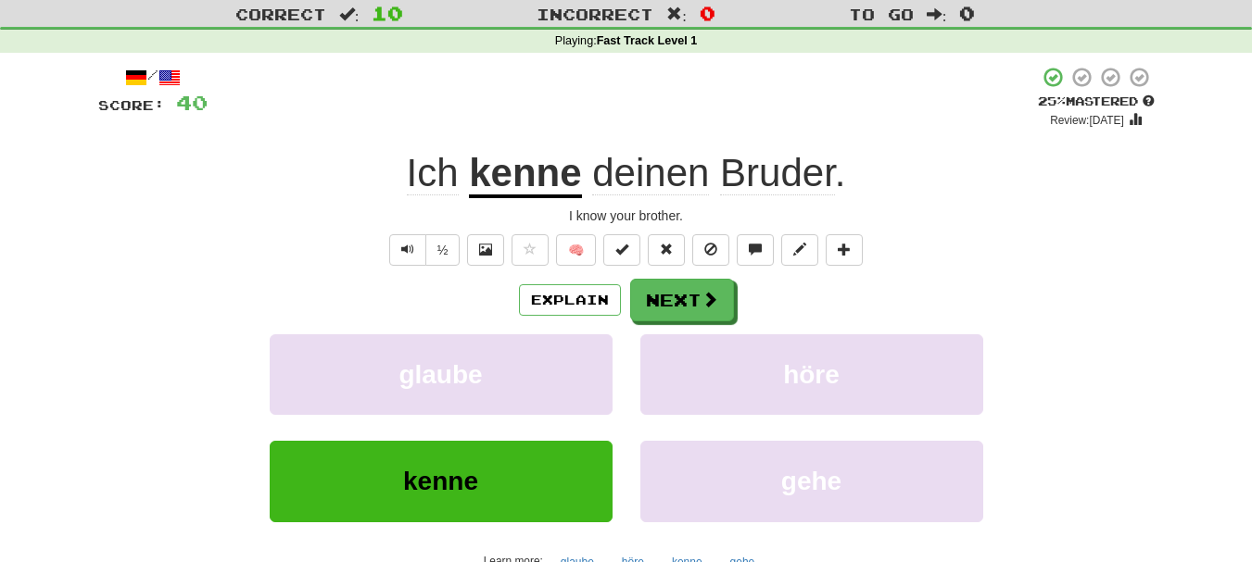
click at [507, 176] on u "kenne" at bounding box center [525, 174] width 112 height 47
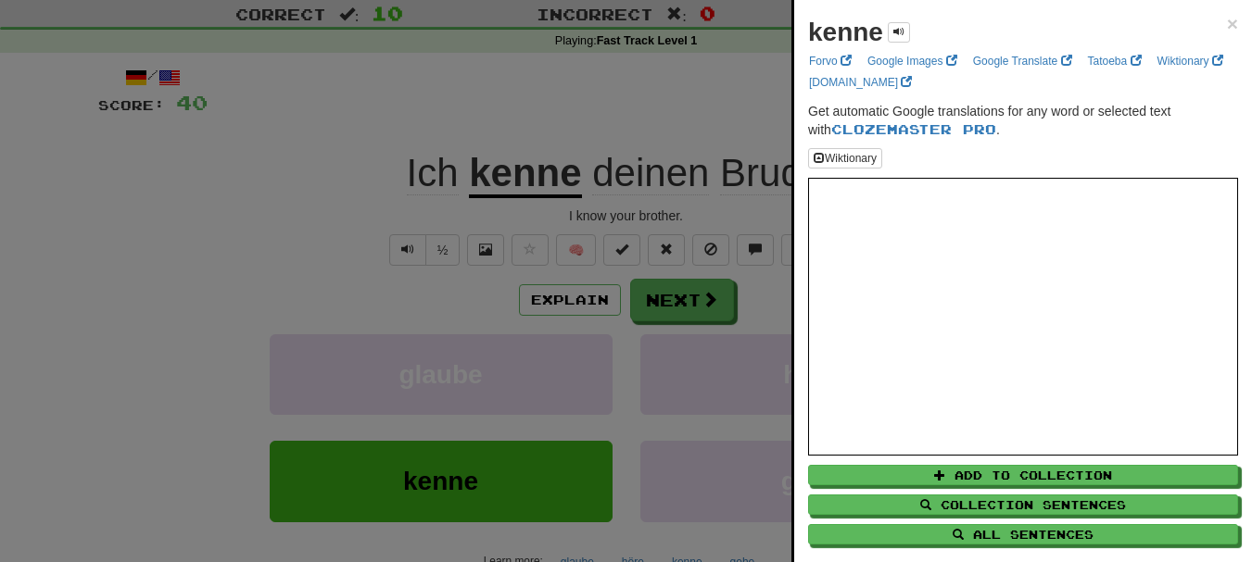
click at [508, 178] on div at bounding box center [626, 281] width 1252 height 562
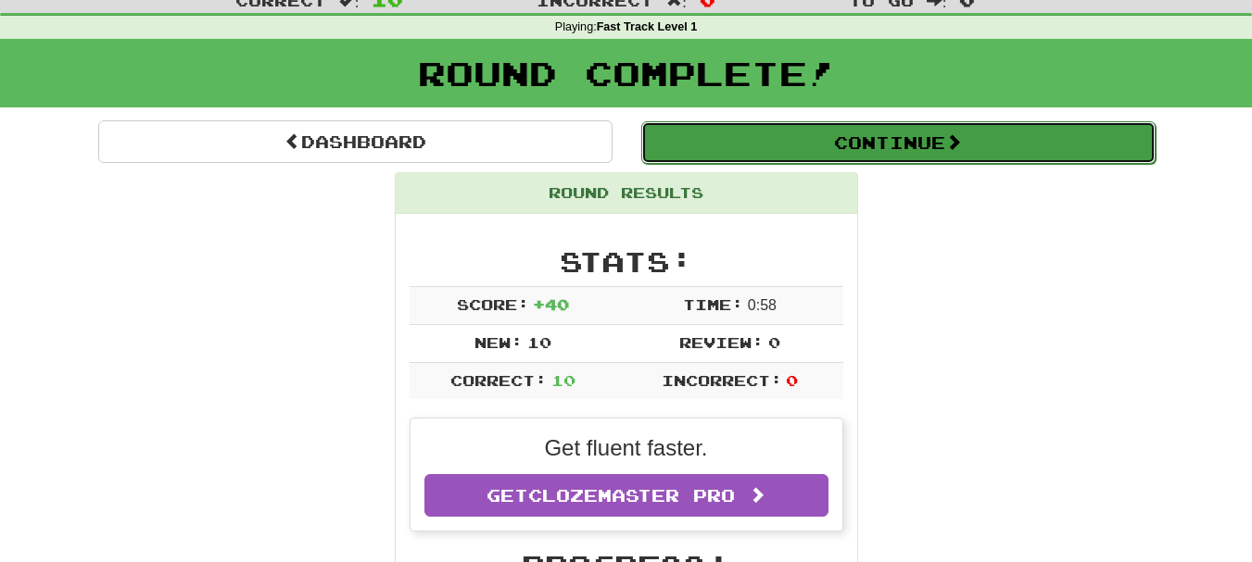
click at [1034, 145] on button "Continue" at bounding box center [898, 142] width 514 height 43
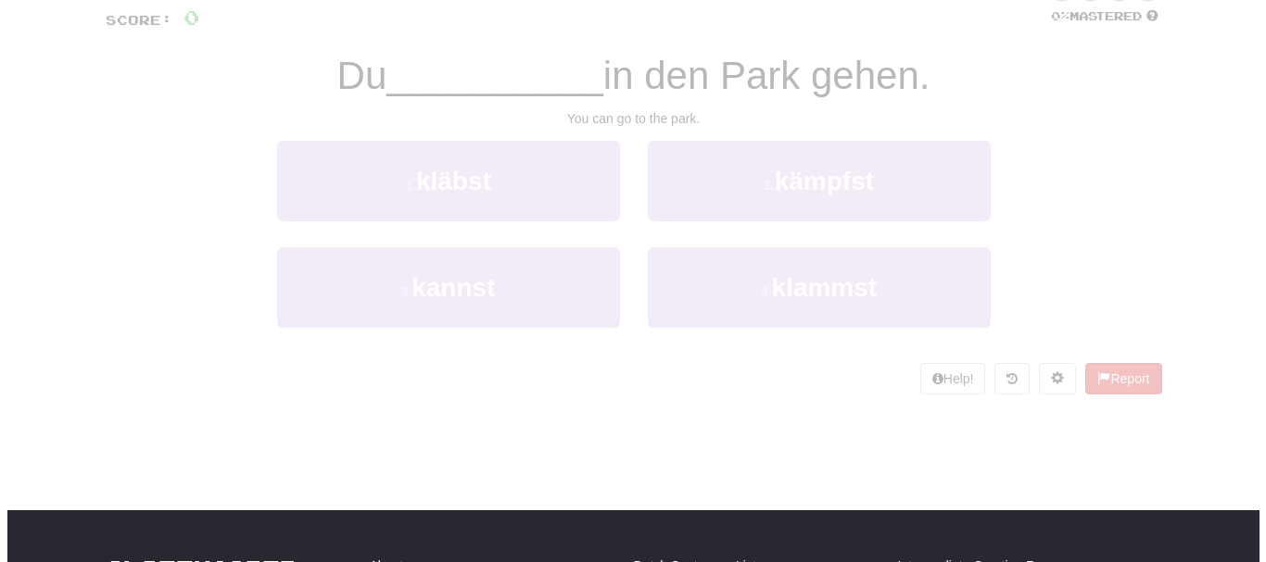
scroll to position [61, 0]
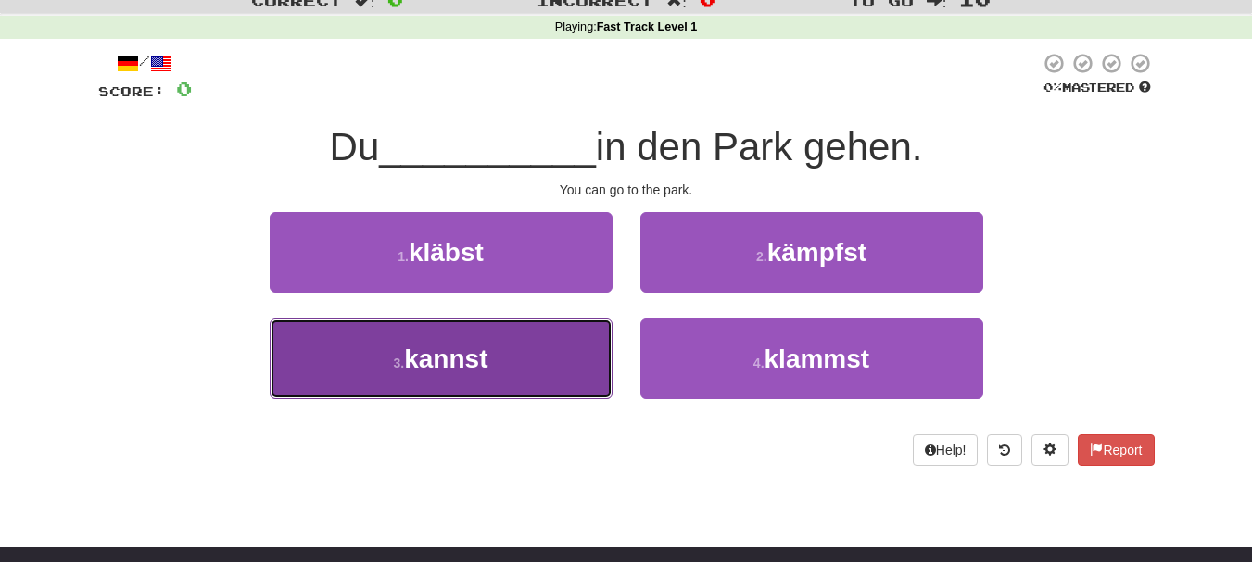
click at [462, 365] on span "kannst" at bounding box center [445, 359] width 83 height 29
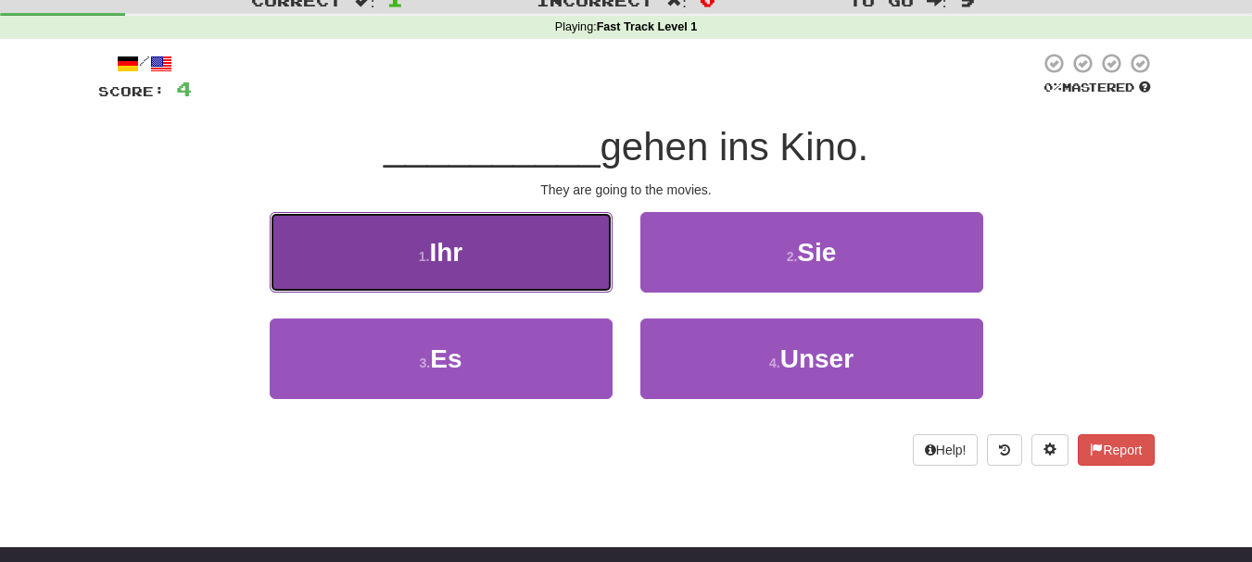
click at [554, 262] on button "1 . Ihr" at bounding box center [441, 252] width 343 height 81
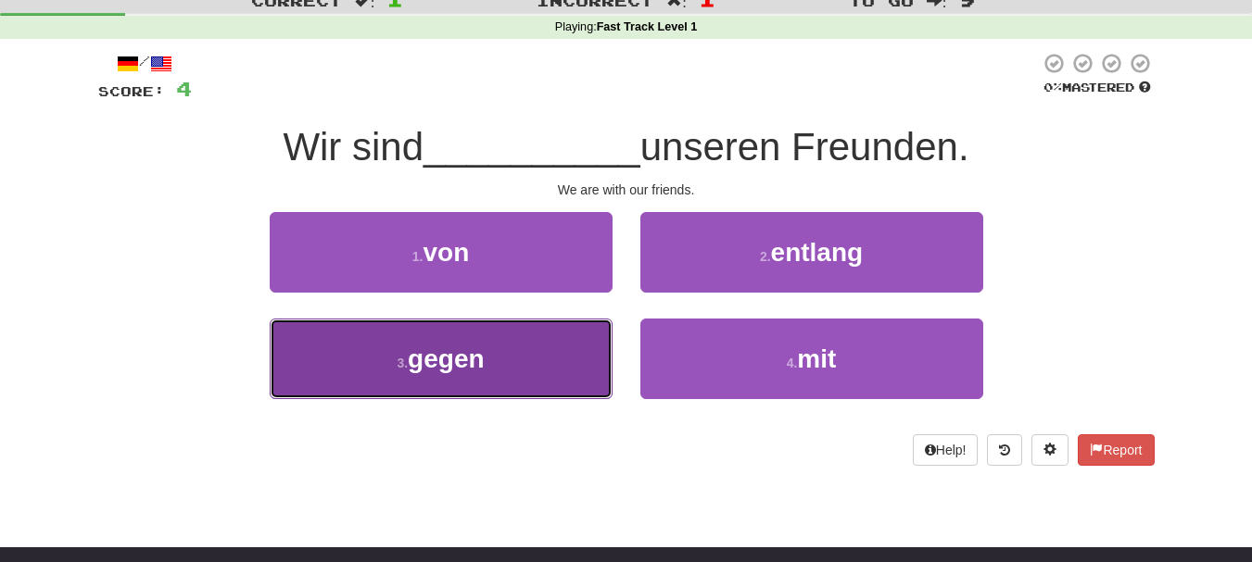
click at [543, 352] on button "3 . gegen" at bounding box center [441, 359] width 343 height 81
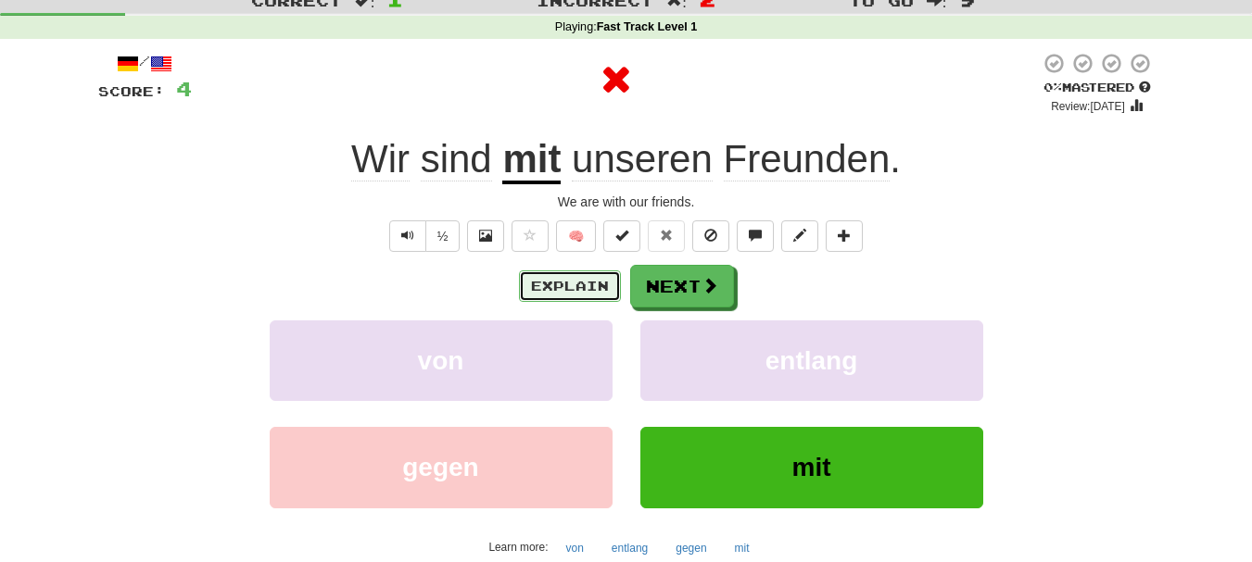
click at [562, 289] on button "Explain" at bounding box center [570, 287] width 102 height 32
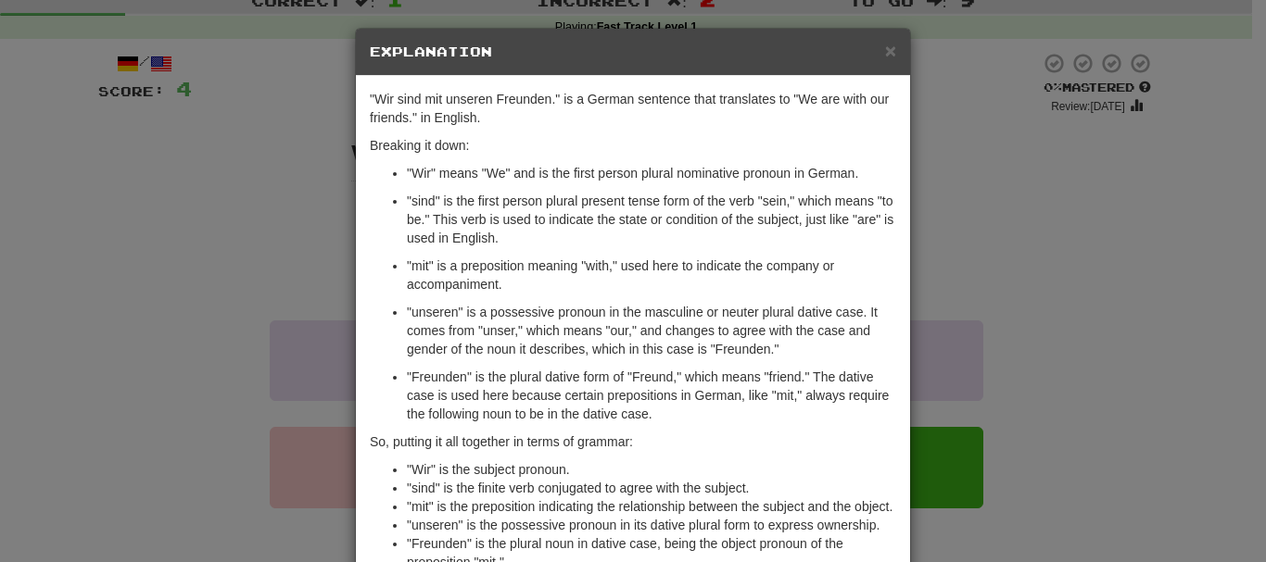
click at [503, 183] on p ""Wir" means "We" and is the first person plural nominative pronoun in German." at bounding box center [651, 173] width 489 height 19
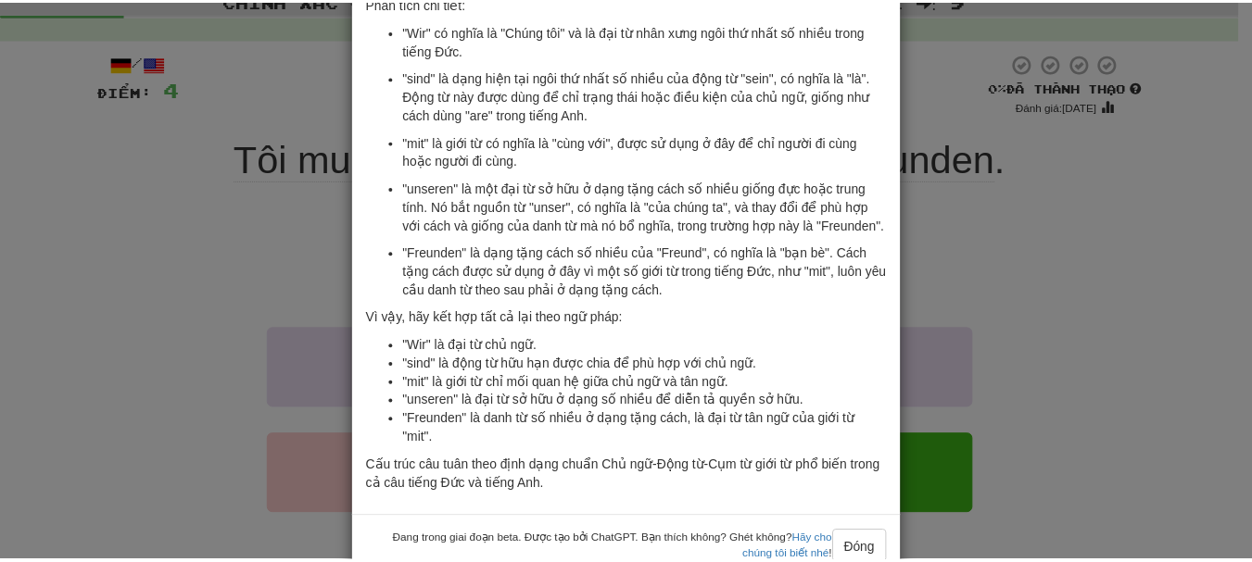
scroll to position [170, 0]
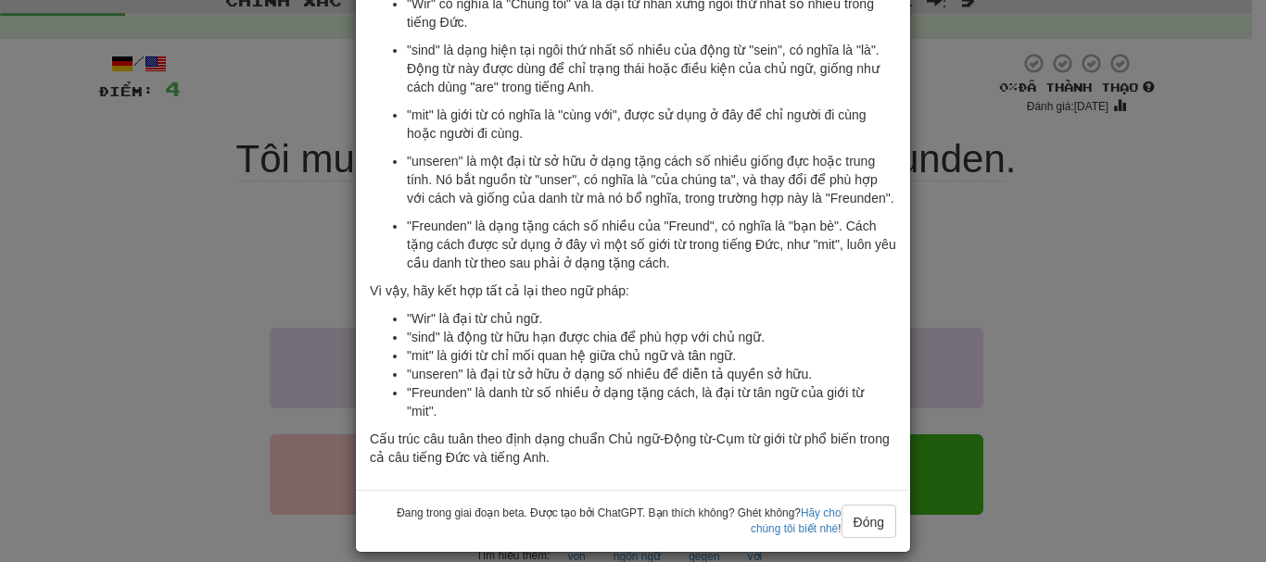
click at [1097, 257] on div "× Giải thích "Wir sind mit unseren Freunden." là một câu tiếng Đức có nghĩa là …" at bounding box center [633, 281] width 1266 height 562
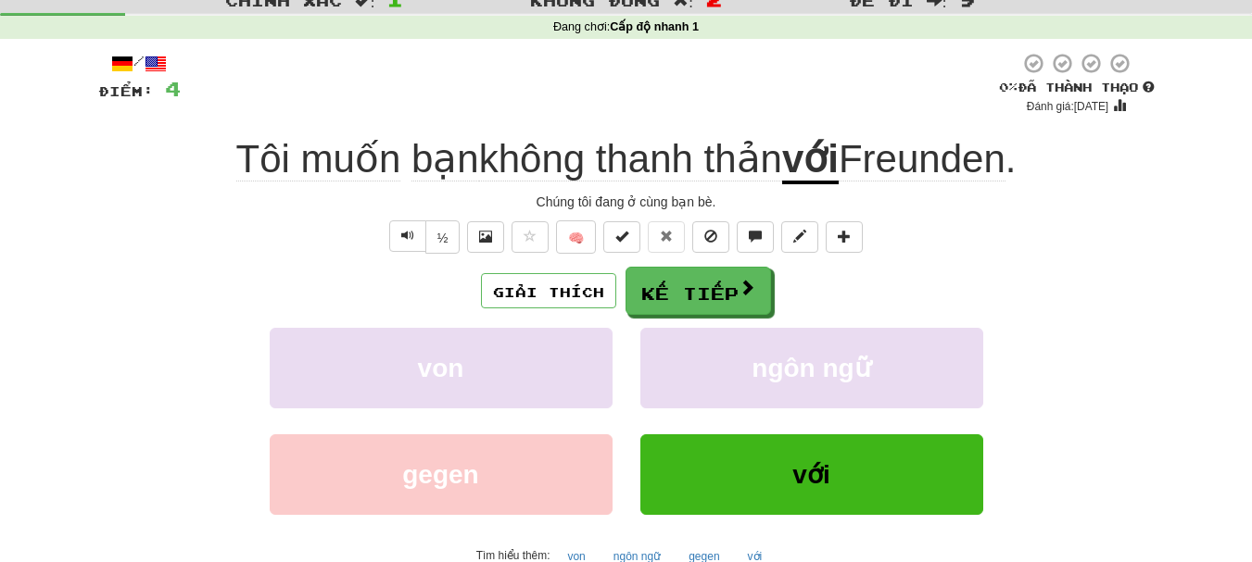
scroll to position [61, 0]
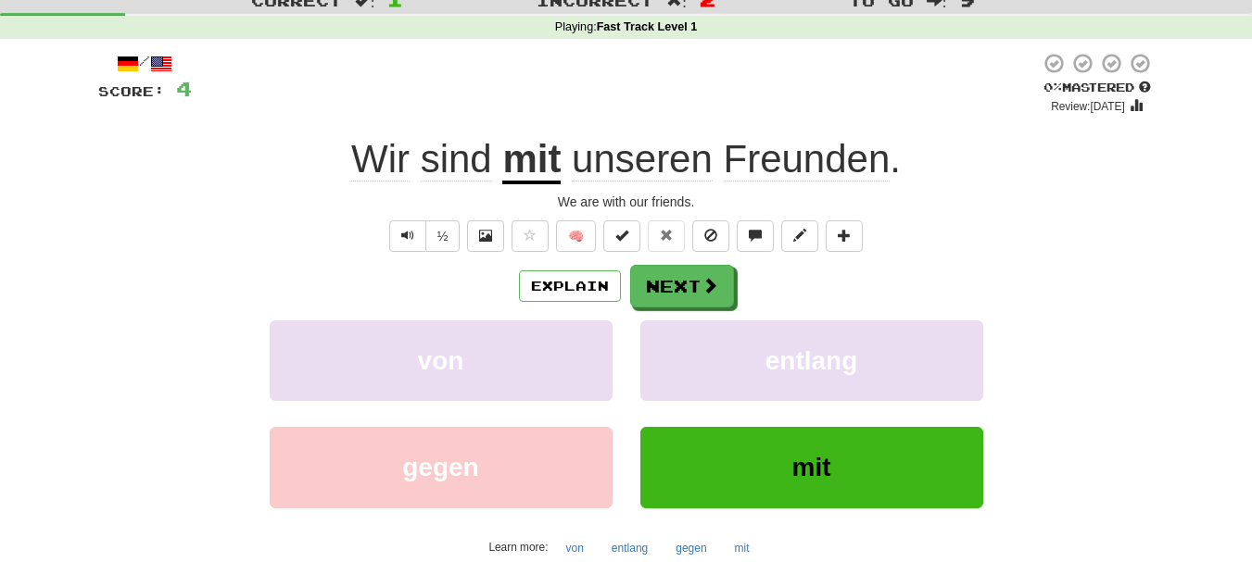
click at [988, 161] on div "Wir sind mit unseren Freunden ." at bounding box center [626, 159] width 1056 height 51
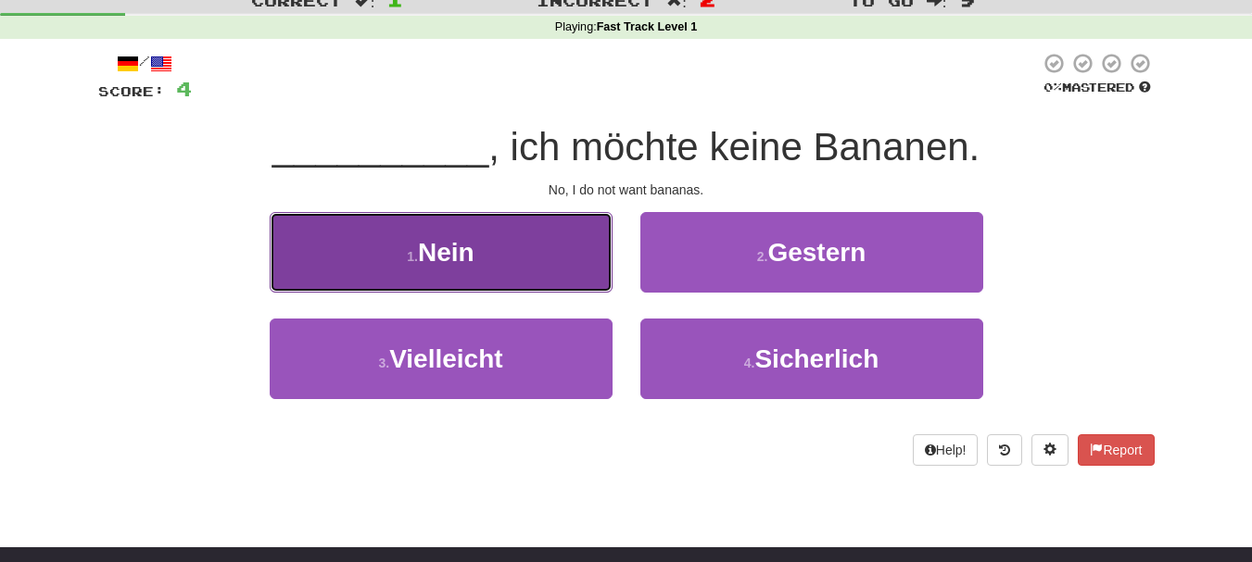
click at [562, 254] on button "1 . Nein" at bounding box center [441, 252] width 343 height 81
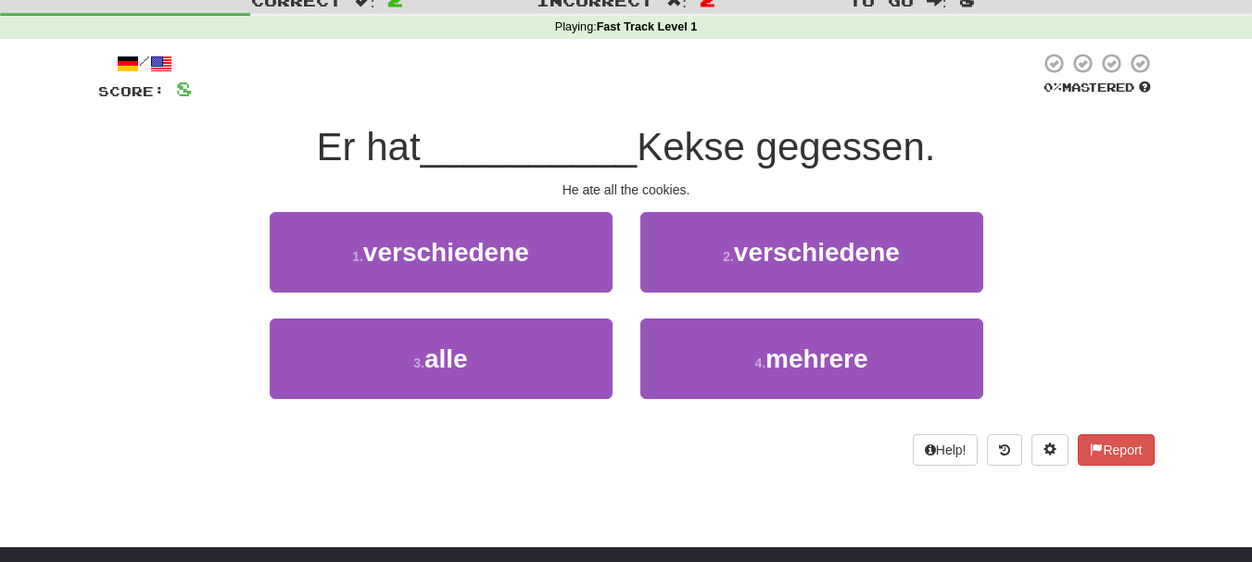
click at [723, 141] on span "Kekse gegessen." at bounding box center [786, 147] width 298 height 44
click at [1216, 214] on div "Correct : 2 Incorrect : 2 To go : 8 Playing : Fast Track Level 1 / Score: 8 0 %…" at bounding box center [626, 239] width 1252 height 506
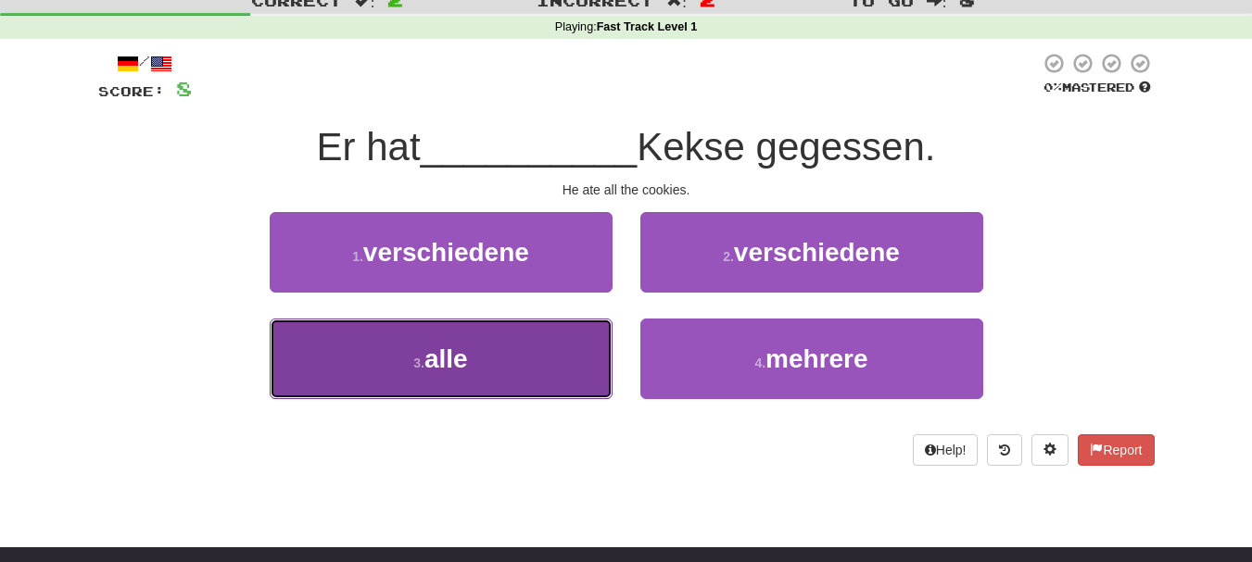
click at [513, 364] on button "3 . alle" at bounding box center [441, 359] width 343 height 81
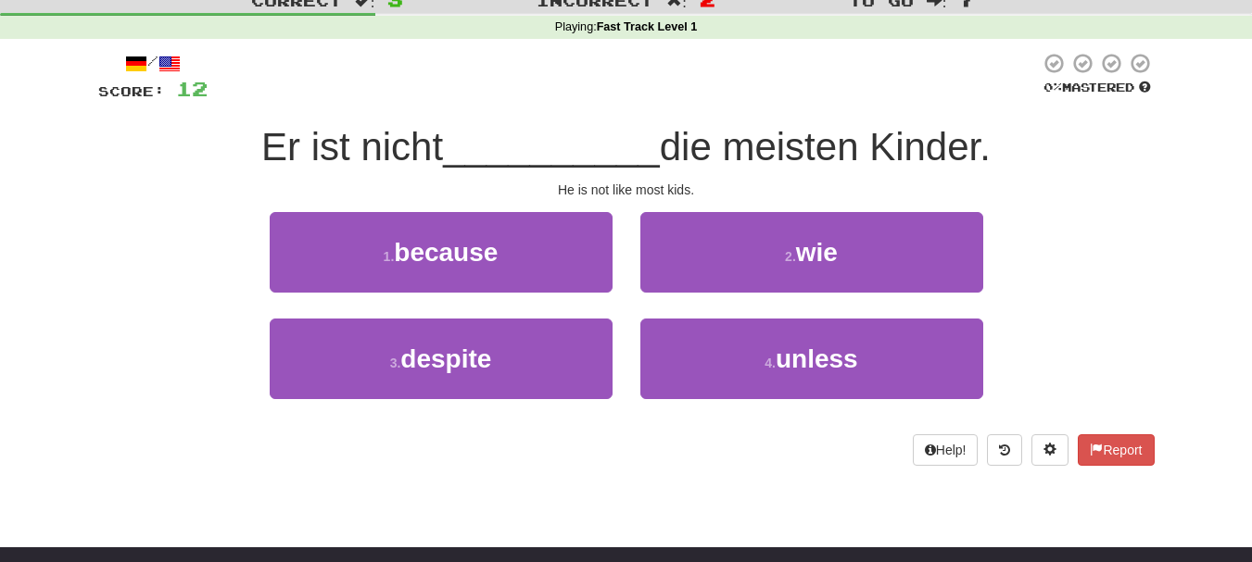
click at [796, 145] on span "die meisten Kinder." at bounding box center [825, 147] width 331 height 44
click at [1180, 192] on div "Correct : 3 Incorrect : 2 To go : 7 Playing : Fast Track Level 1 / Score: 12 0 …" at bounding box center [626, 239] width 1252 height 506
click at [681, 499] on div "Dashboard Clozemaster SparklingGlitter9910 / Toggle Dropdown Dashboard Leaderbo…" at bounding box center [626, 220] width 1252 height 562
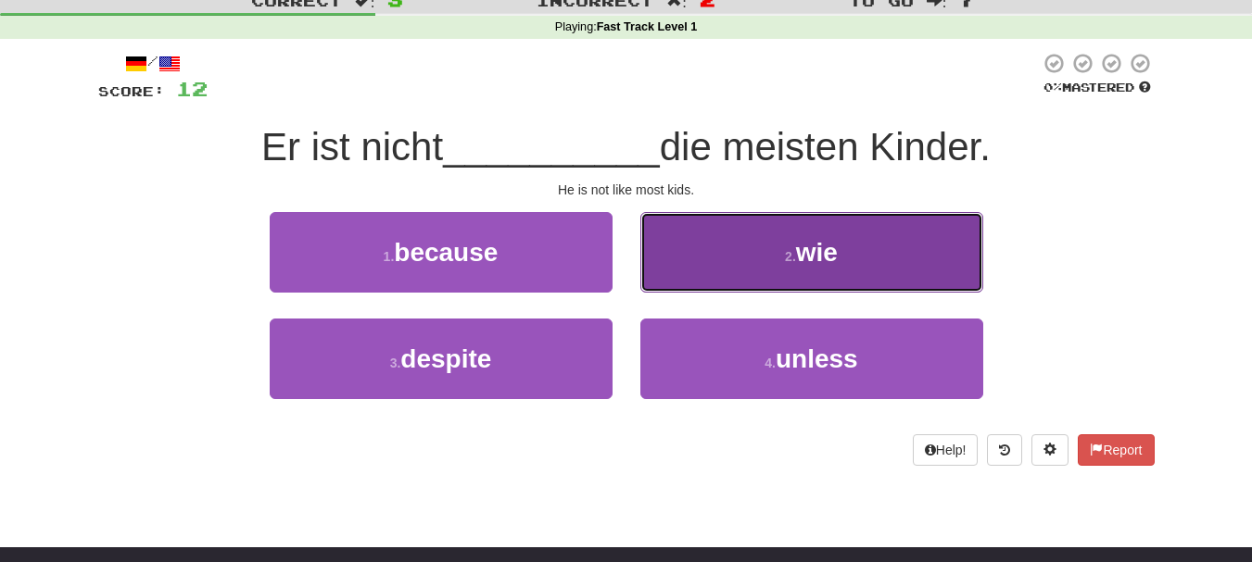
click at [823, 277] on button "2 . wie" at bounding box center [811, 252] width 343 height 81
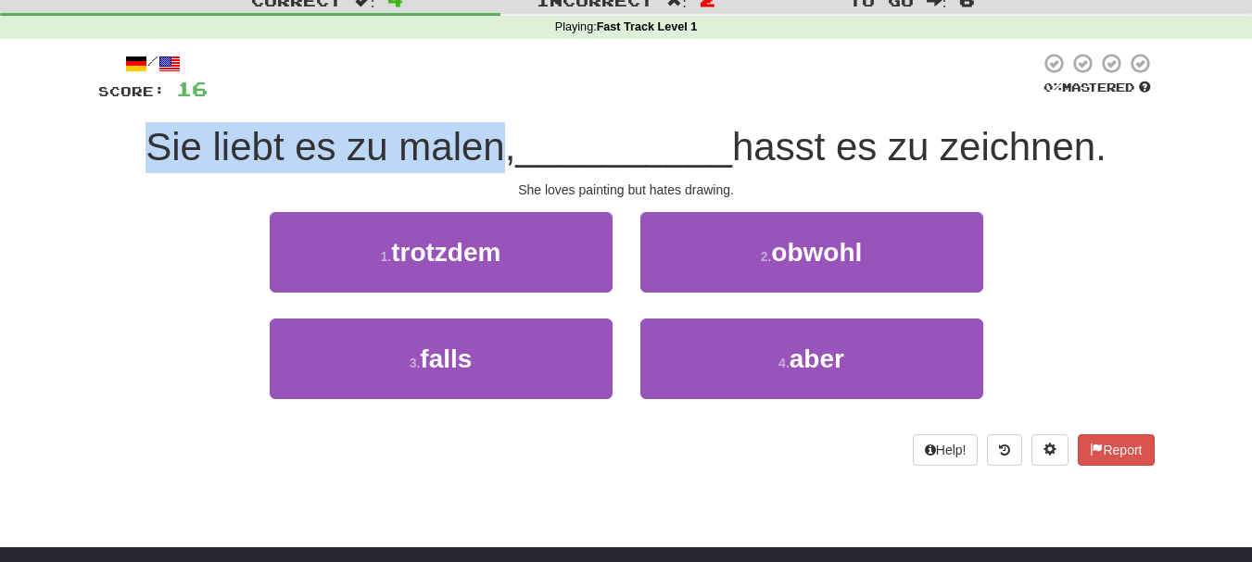
drag, startPoint x: 140, startPoint y: 153, endPoint x: 498, endPoint y: 156, distance: 357.7
click at [498, 156] on span "Sie liebt es zu malen," at bounding box center [330, 147] width 370 height 44
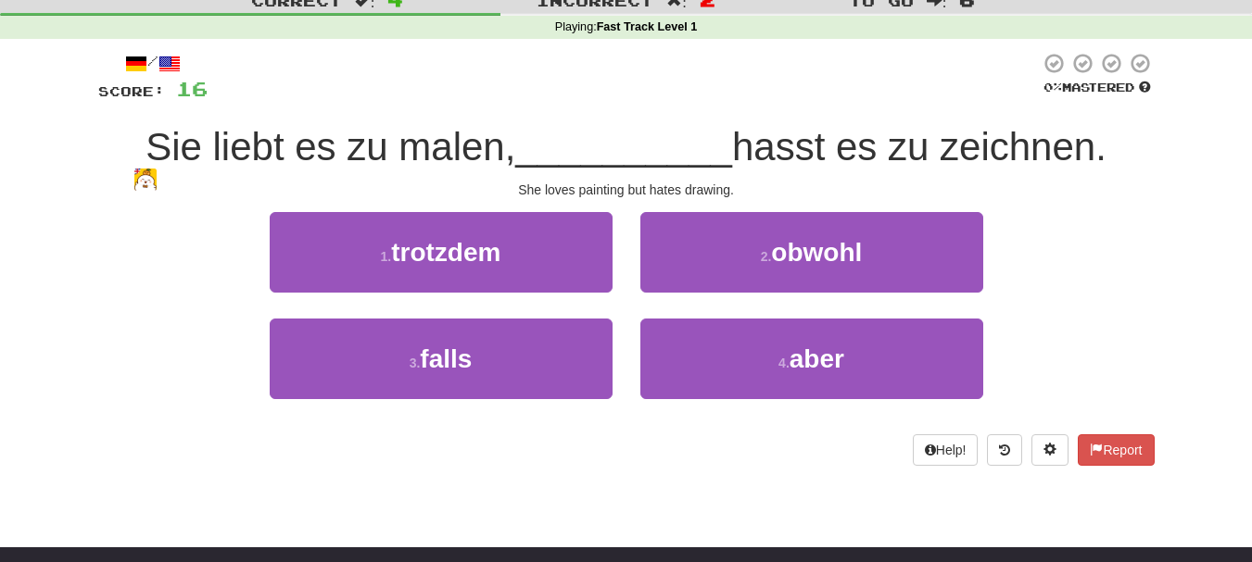
click at [149, 265] on div "1 . trotzdem 2 . obwohl" at bounding box center [626, 265] width 1112 height 107
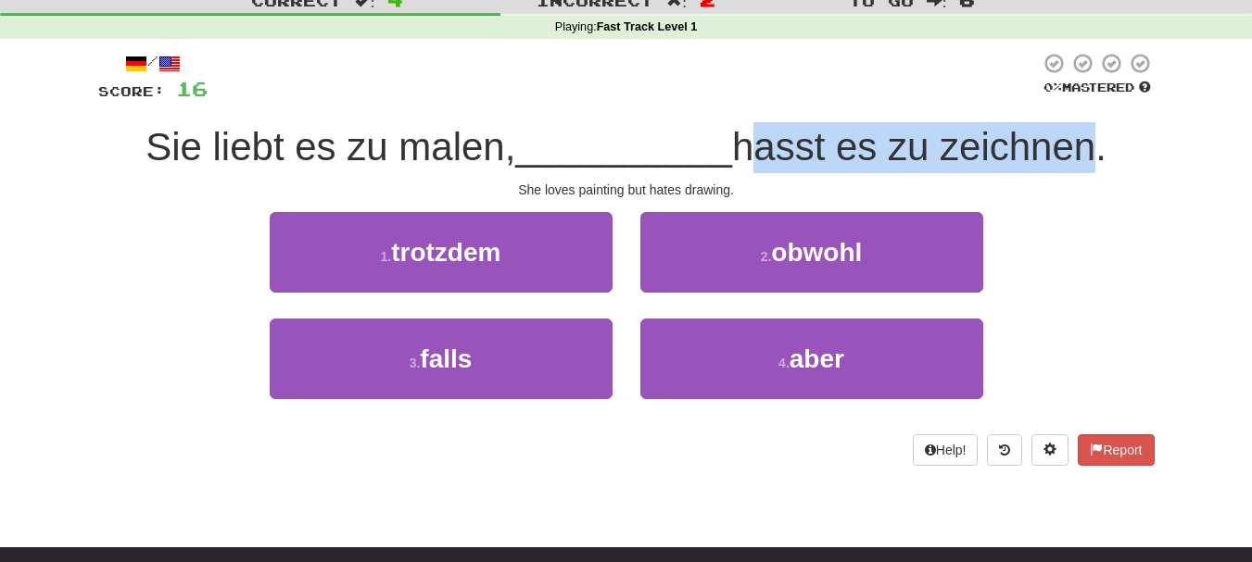
drag, startPoint x: 747, startPoint y: 142, endPoint x: 1086, endPoint y: 155, distance: 339.4
click at [1086, 155] on span "hasst es zu zeichnen." at bounding box center [919, 147] width 374 height 44
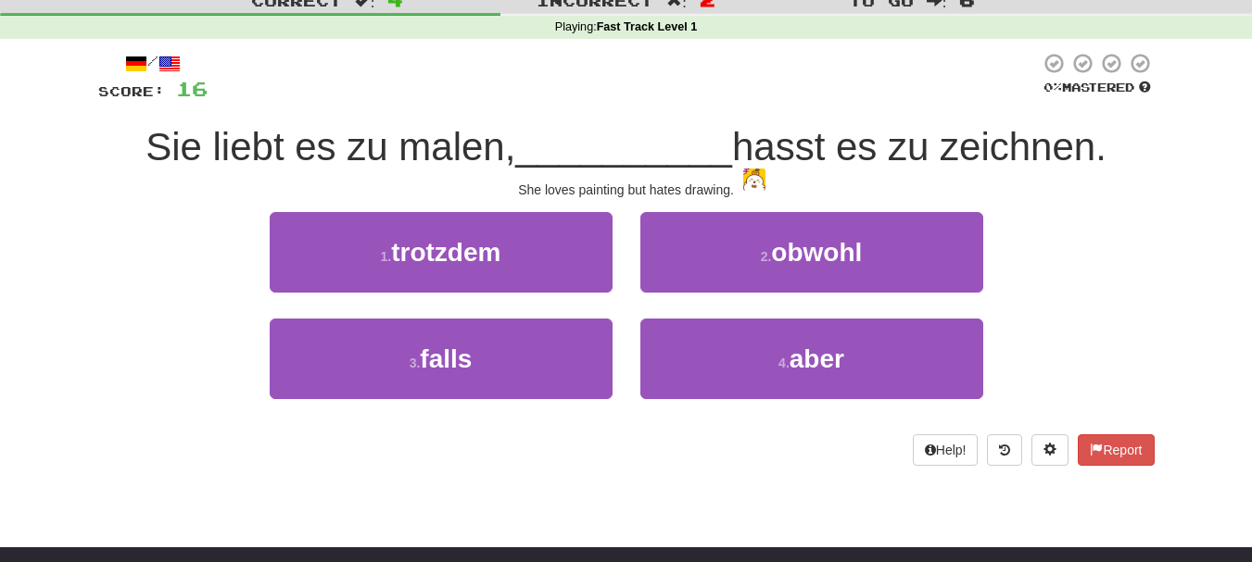
click at [1139, 240] on div "1 . trotzdem 2 . obwohl" at bounding box center [626, 265] width 1112 height 107
click at [725, 185] on div "She loves painting but hates drawing." at bounding box center [626, 190] width 1056 height 19
click at [594, 196] on div "She loves painting but hates drawing." at bounding box center [626, 190] width 1056 height 19
click at [597, 189] on div "She loves painting but hates drawing." at bounding box center [626, 190] width 1056 height 19
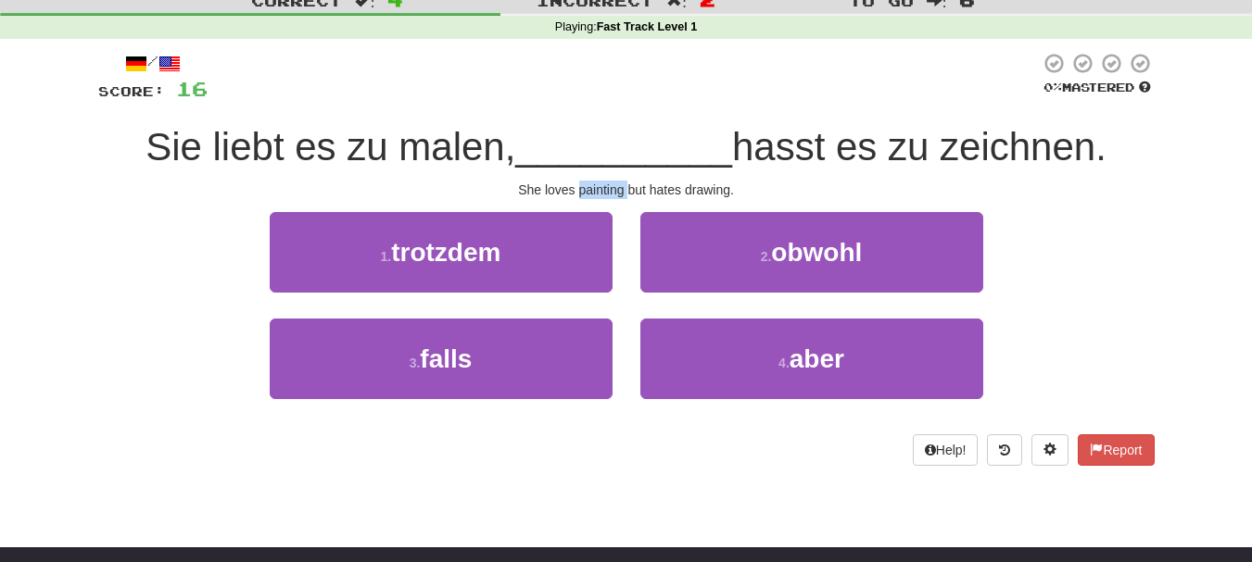
click at [597, 189] on div "She loves painting but hates drawing." at bounding box center [626, 190] width 1056 height 19
click at [1043, 182] on div "She loves painting but hates drawing." at bounding box center [626, 190] width 1056 height 19
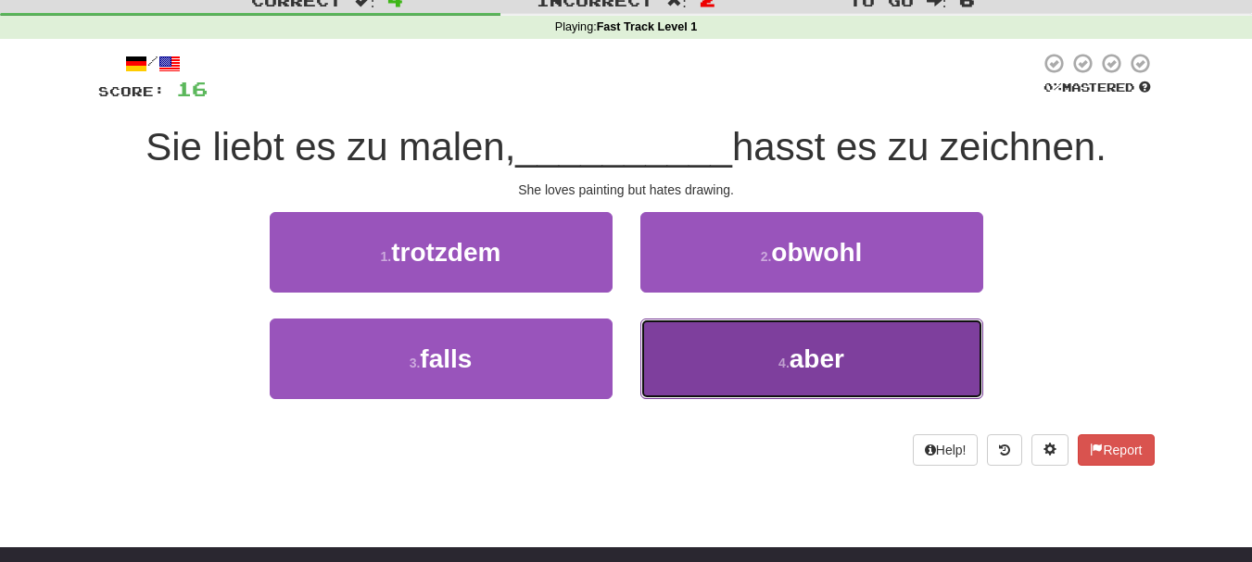
click at [911, 363] on button "4 . aber" at bounding box center [811, 359] width 343 height 81
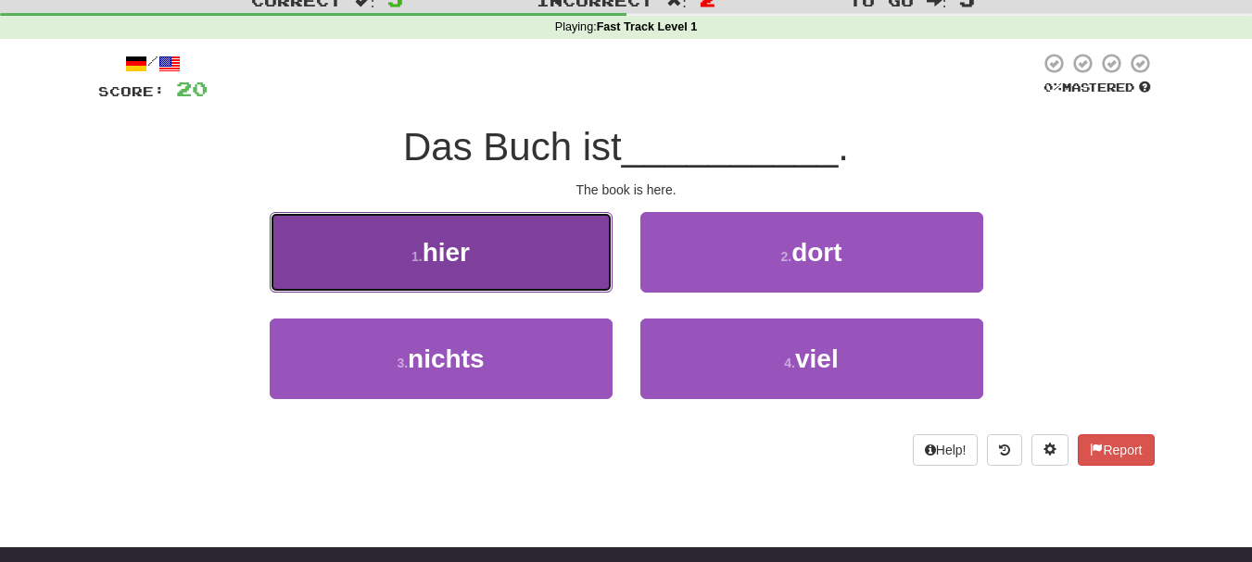
click at [519, 259] on button "1 . hier" at bounding box center [441, 252] width 343 height 81
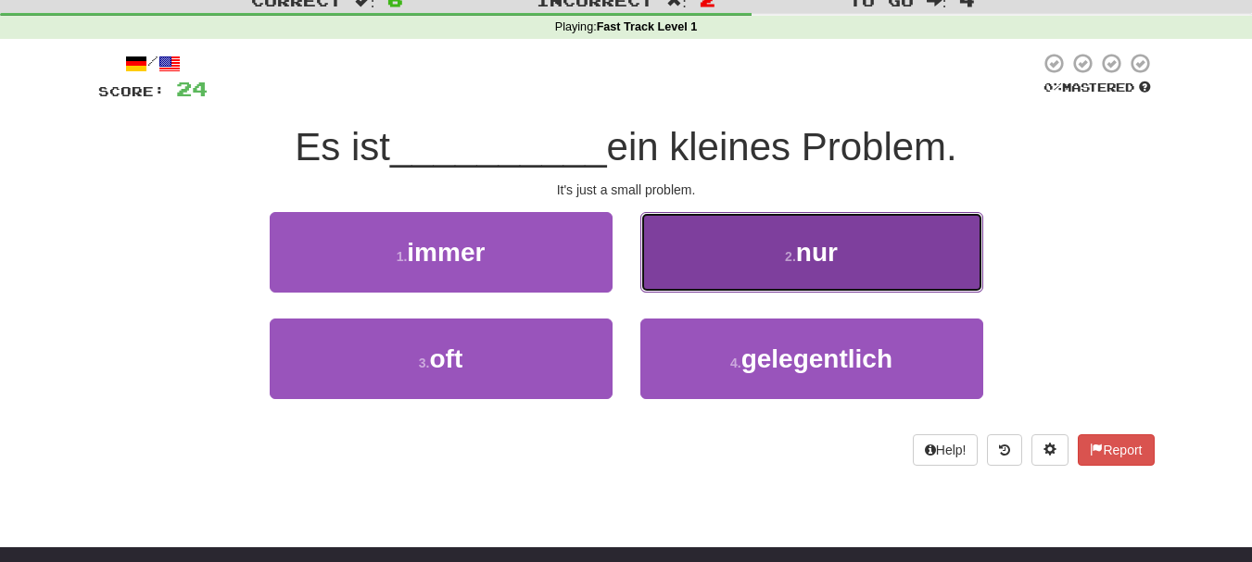
click at [779, 253] on button "2 . nur" at bounding box center [811, 252] width 343 height 81
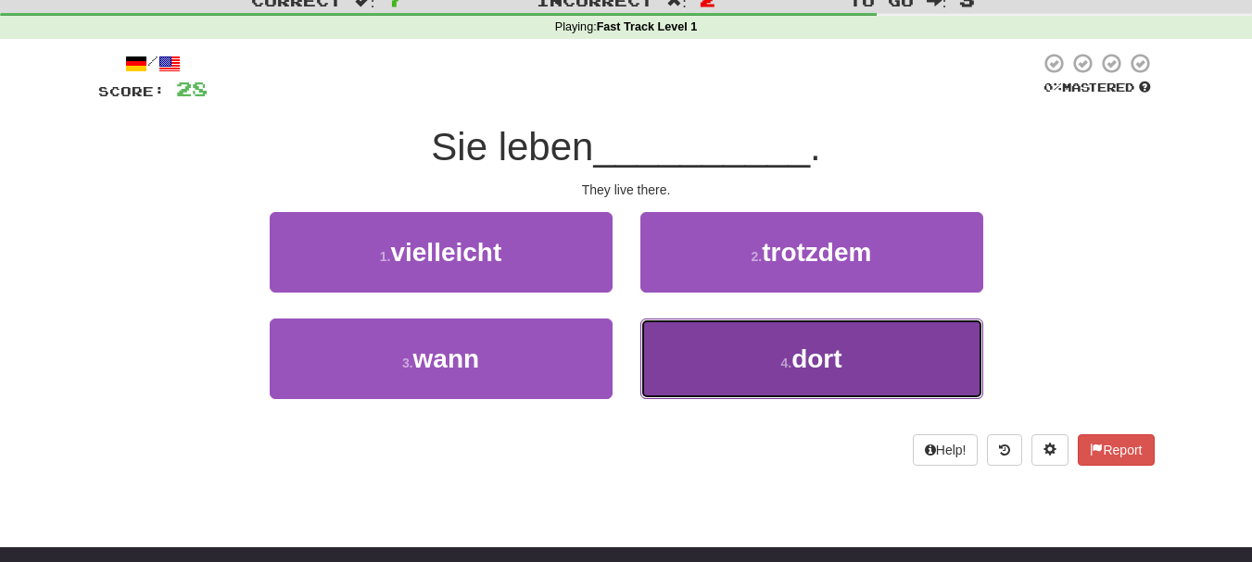
click at [807, 381] on button "4 . dort" at bounding box center [811, 359] width 343 height 81
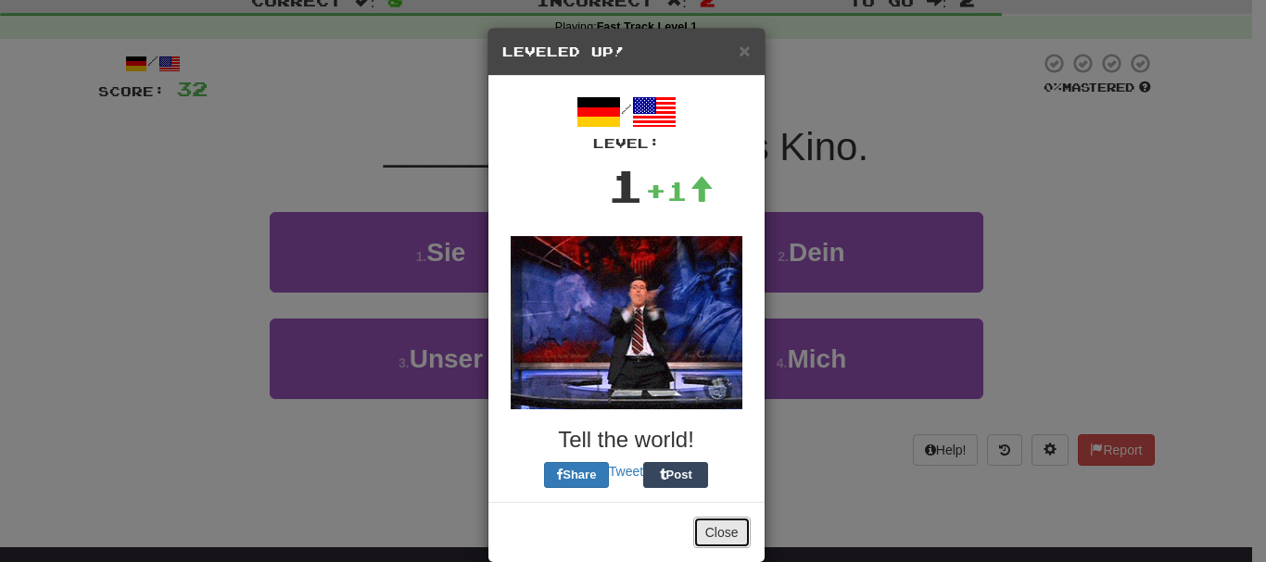
click at [718, 530] on button "Close" at bounding box center [721, 533] width 57 height 32
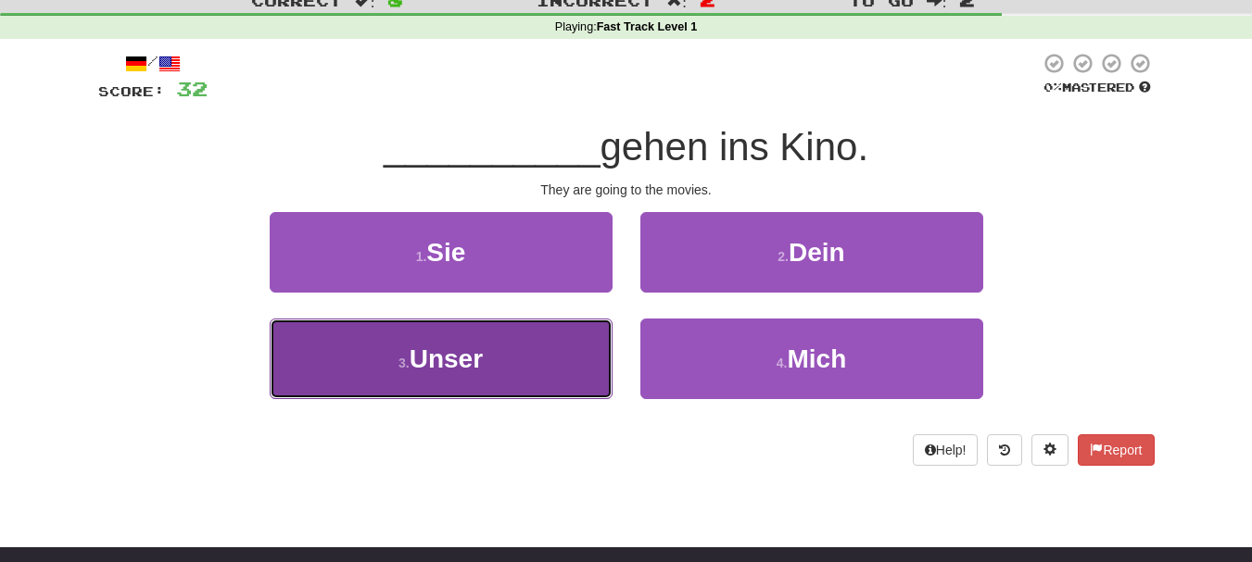
click at [549, 383] on button "3 . Unser" at bounding box center [441, 359] width 343 height 81
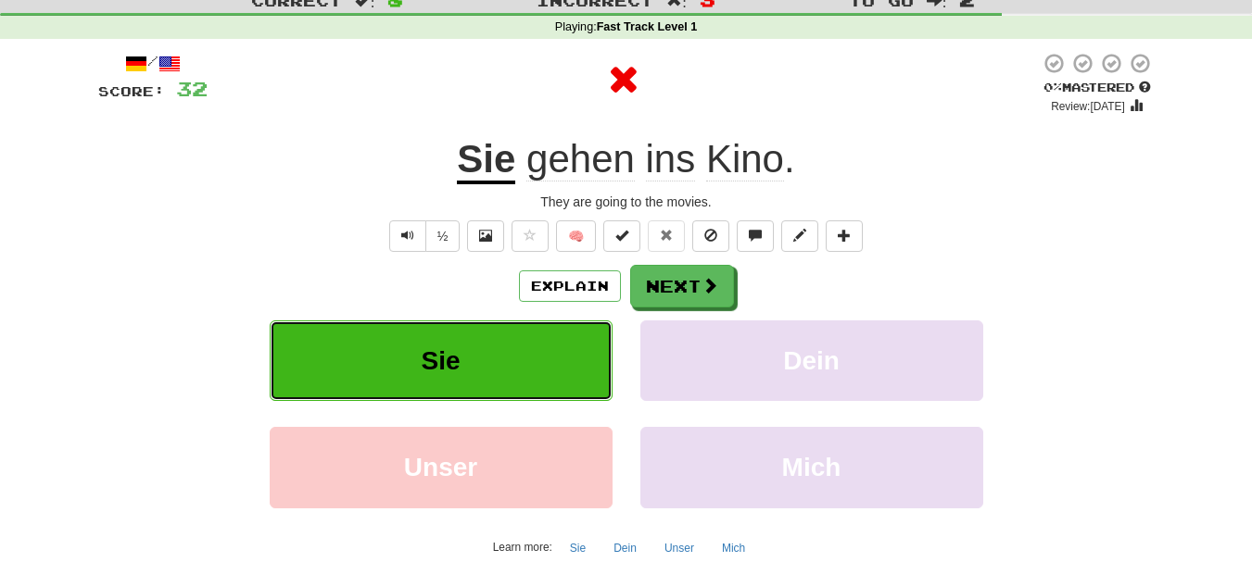
click at [549, 383] on button "Sie" at bounding box center [441, 361] width 343 height 81
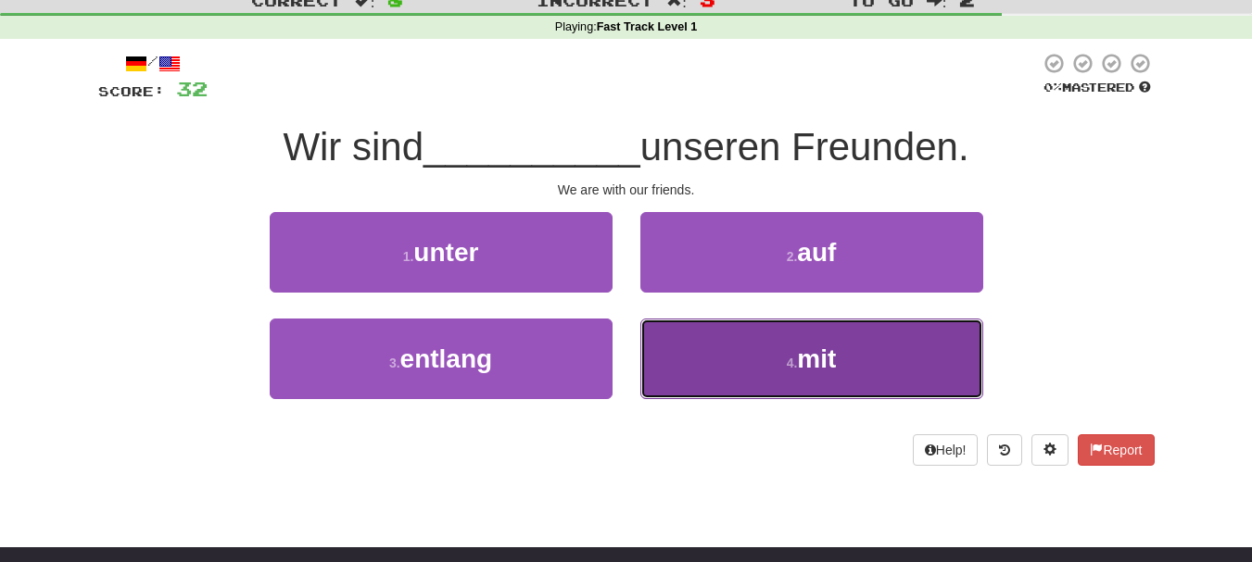
click at [798, 362] on small "4 ." at bounding box center [792, 363] width 11 height 15
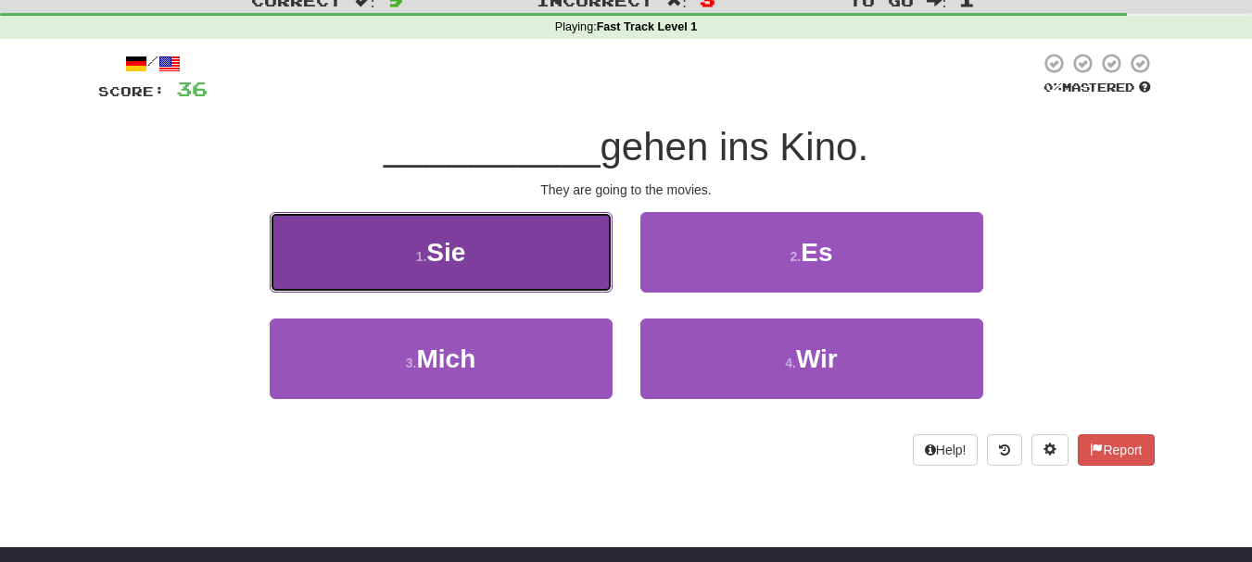
click at [596, 276] on button "1 . Sie" at bounding box center [441, 252] width 343 height 81
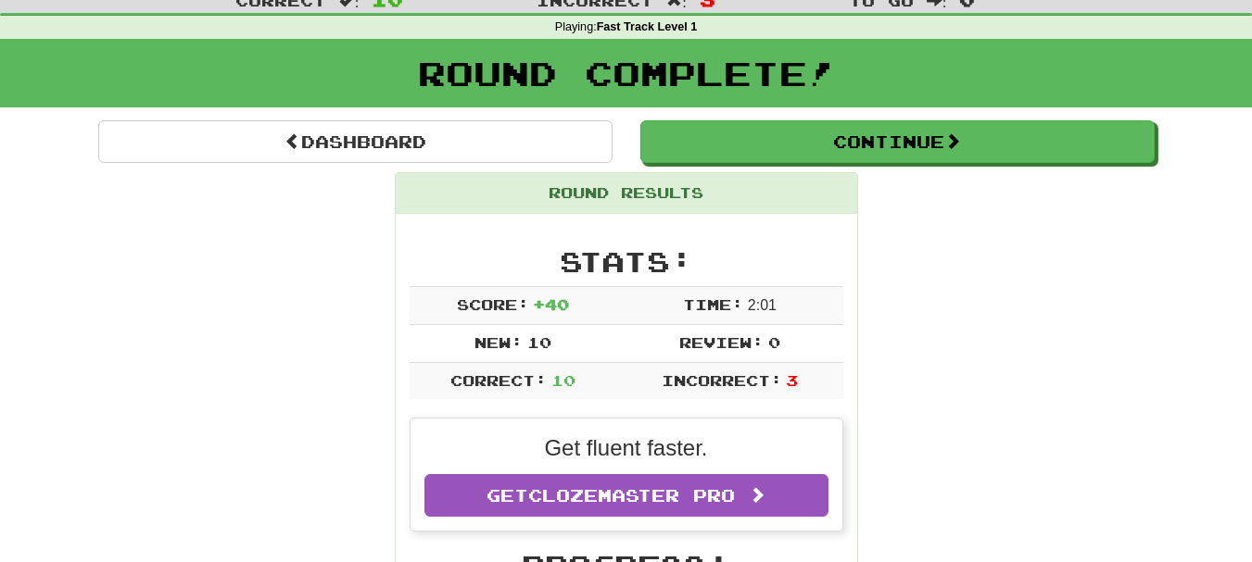
scroll to position [0, 0]
